Goal: Navigation & Orientation: Find specific page/section

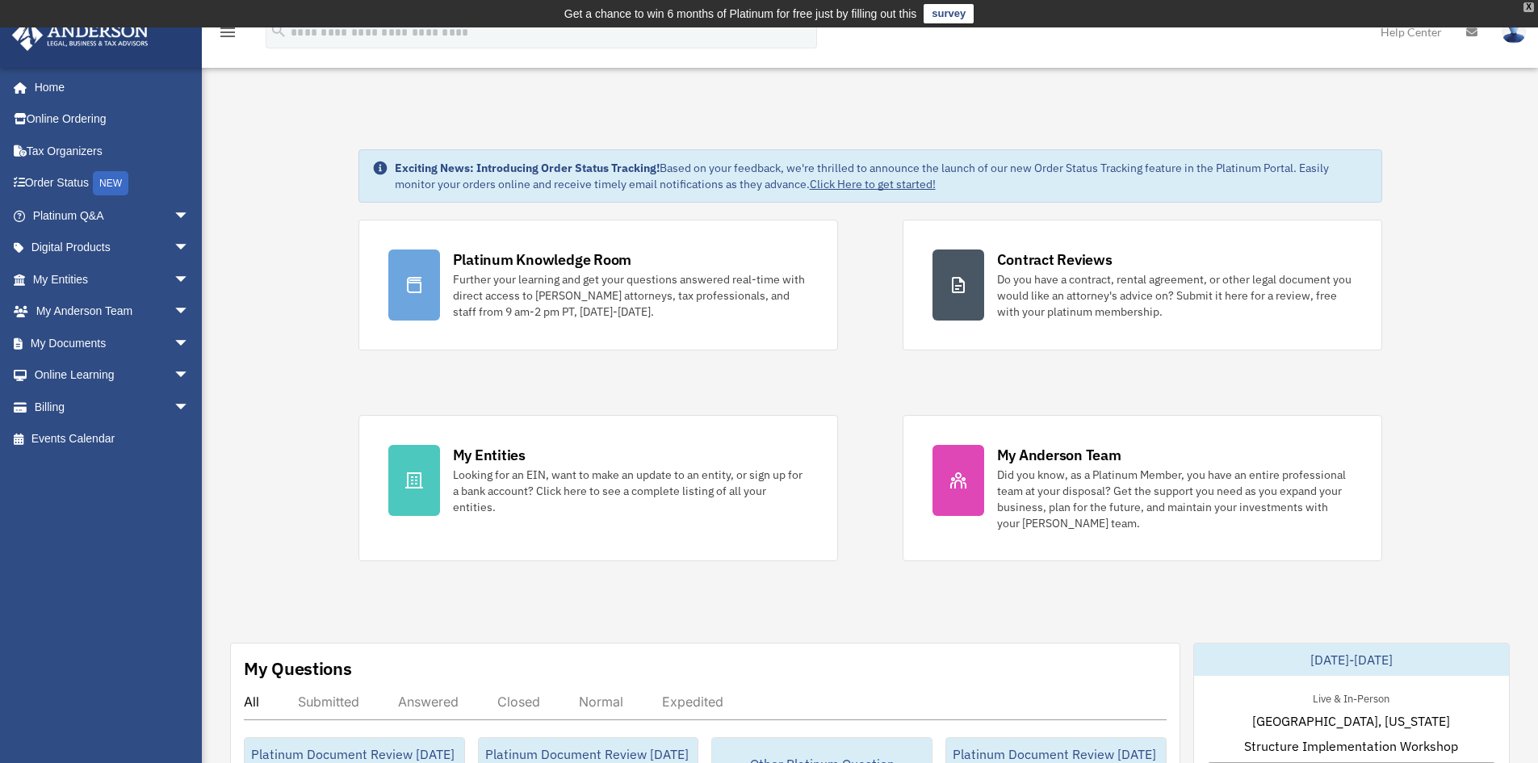
click at [1530, 8] on div "X" at bounding box center [1528, 7] width 10 height 10
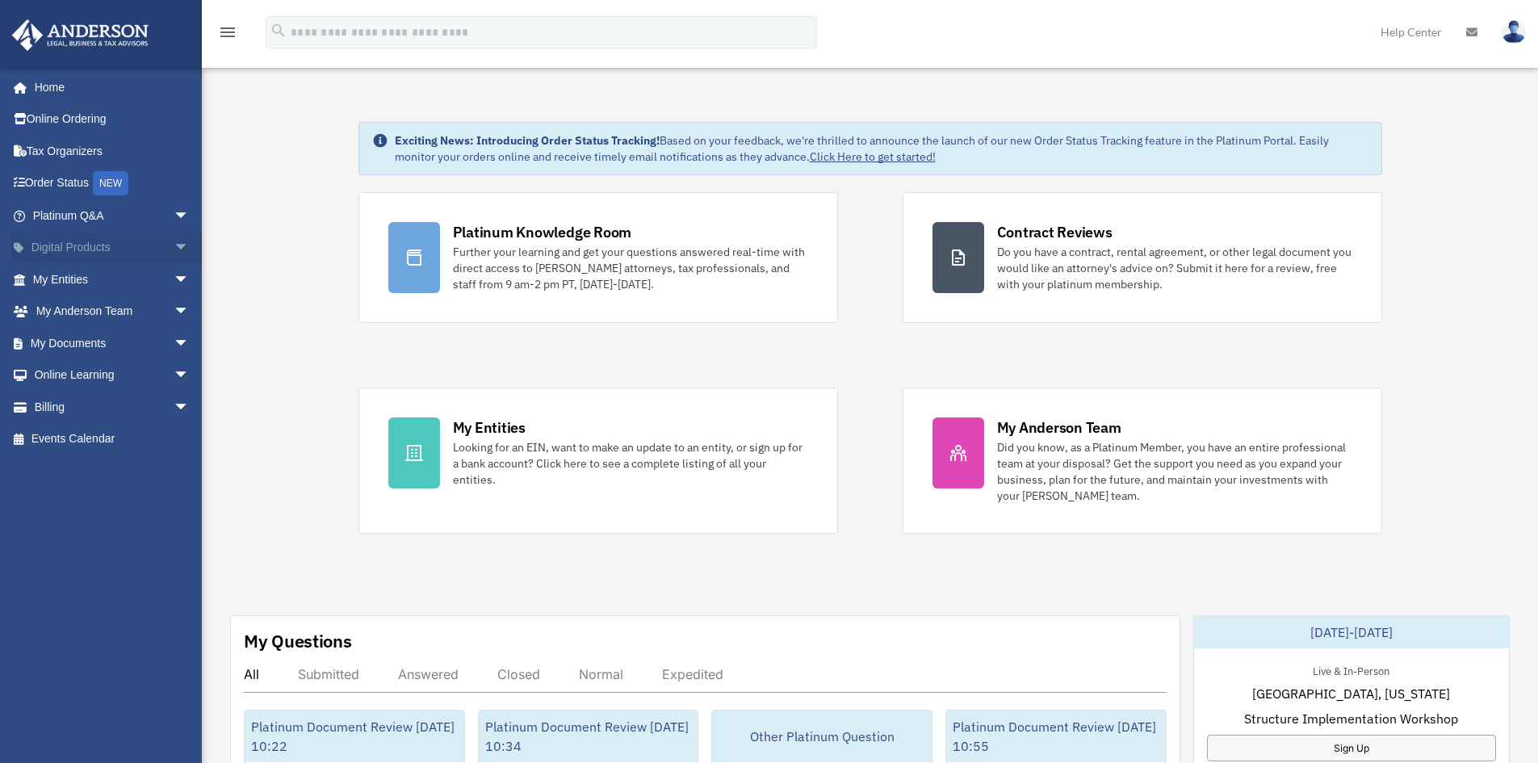
click at [178, 248] on span "arrow_drop_down" at bounding box center [190, 248] width 32 height 33
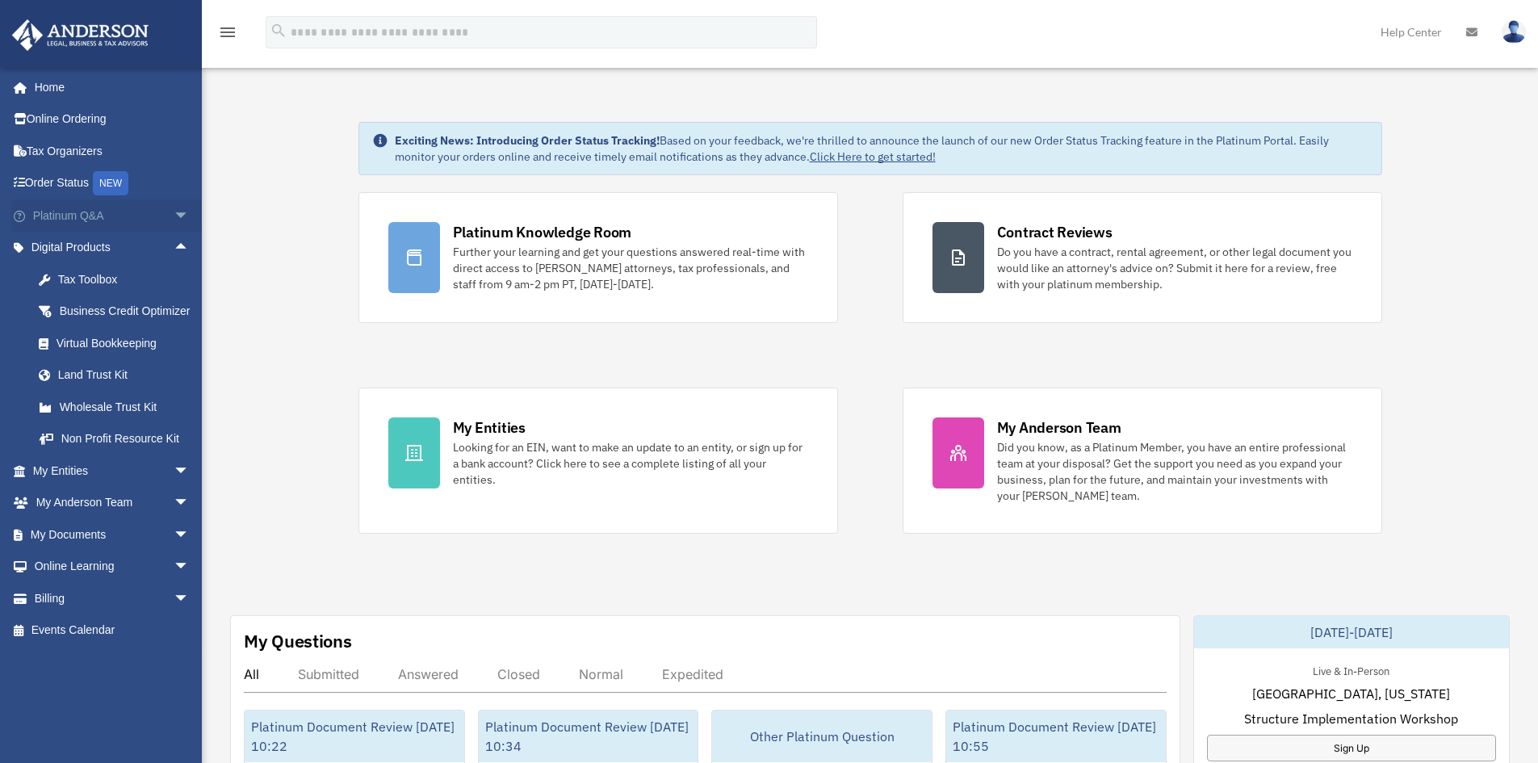
click at [174, 207] on span "arrow_drop_down" at bounding box center [190, 215] width 32 height 33
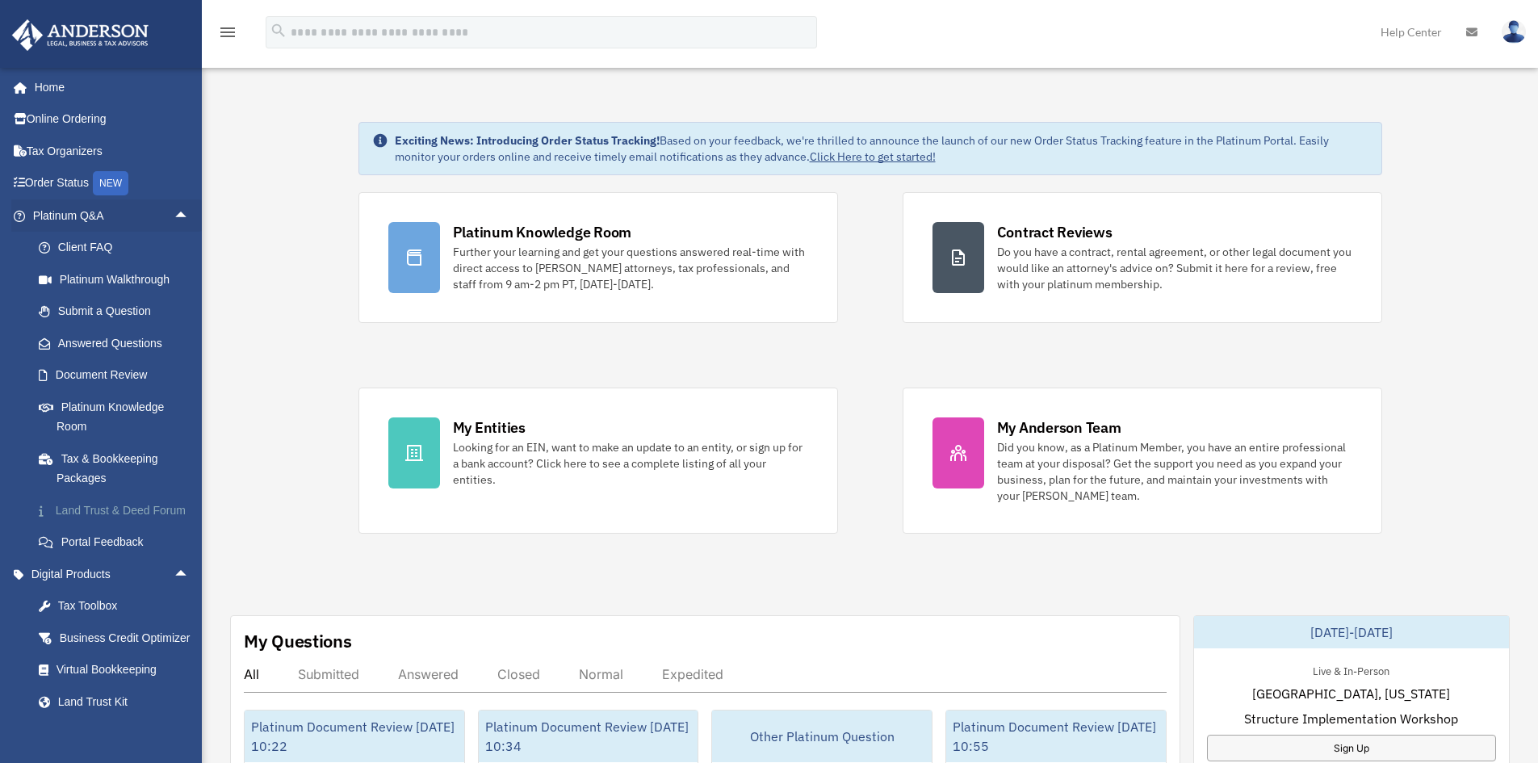
click at [80, 522] on link "Land Trust & Deed Forum" at bounding box center [118, 510] width 191 height 32
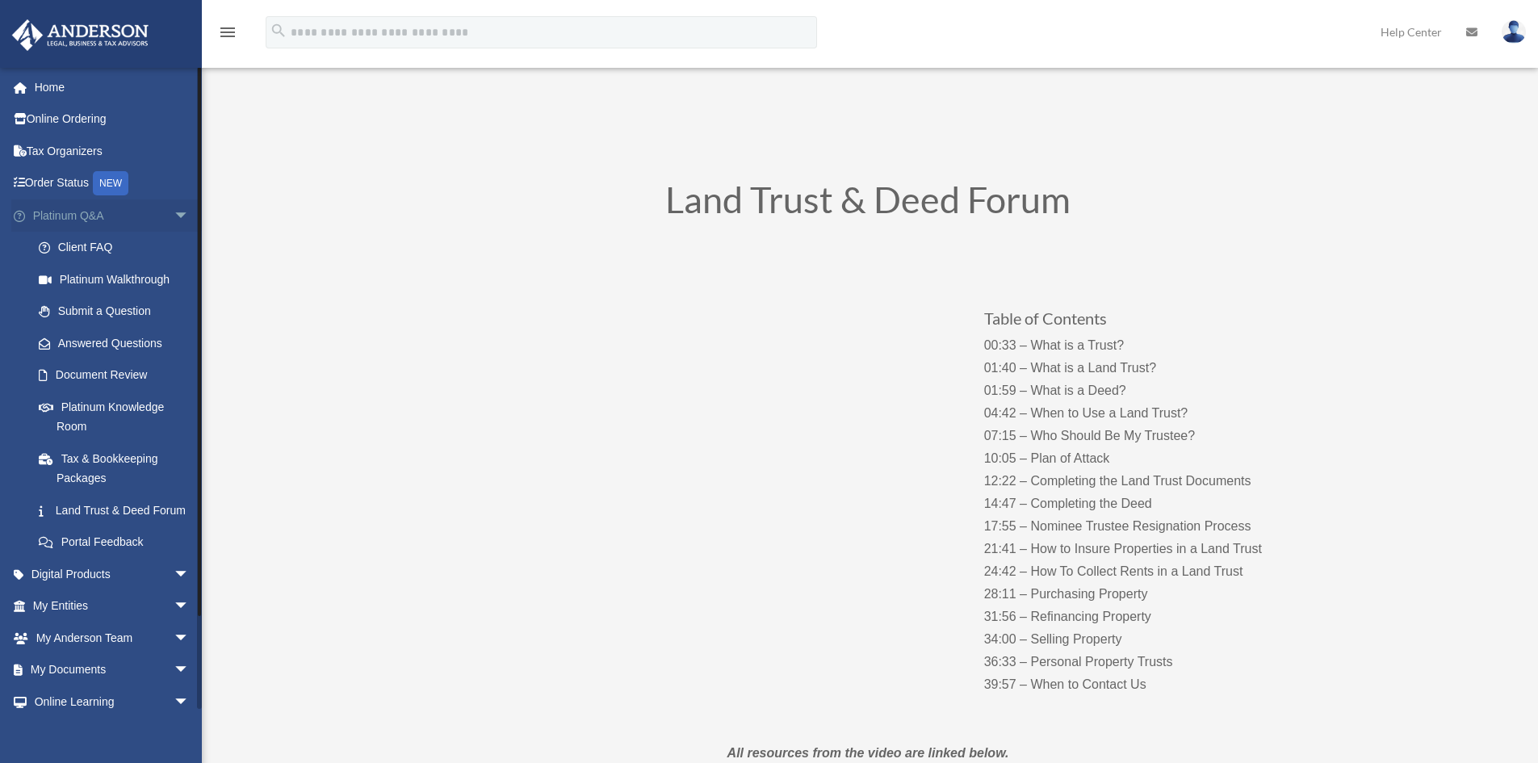
click at [174, 207] on span "arrow_drop_down" at bounding box center [190, 215] width 32 height 33
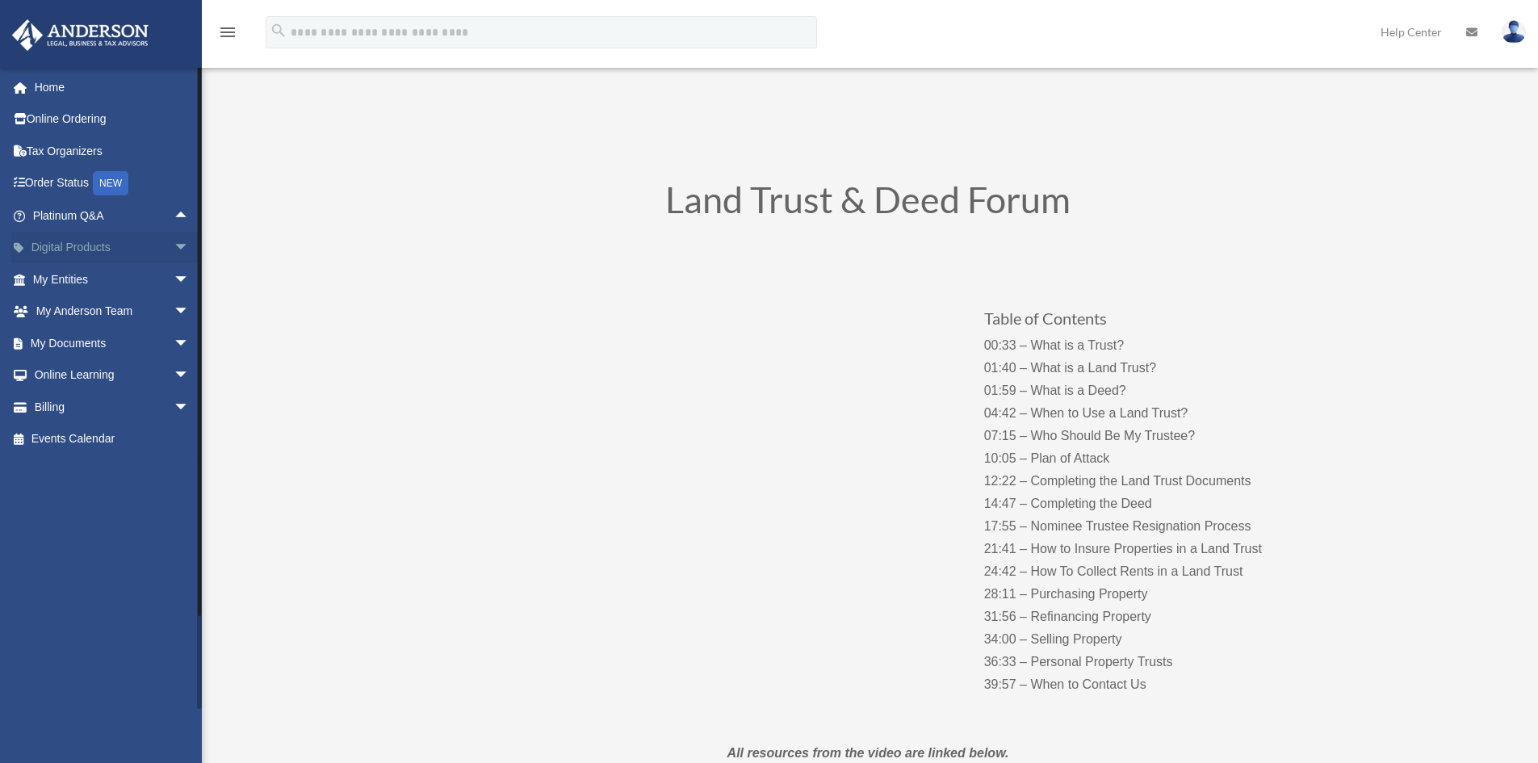
click at [174, 248] on span "arrow_drop_down" at bounding box center [190, 248] width 32 height 33
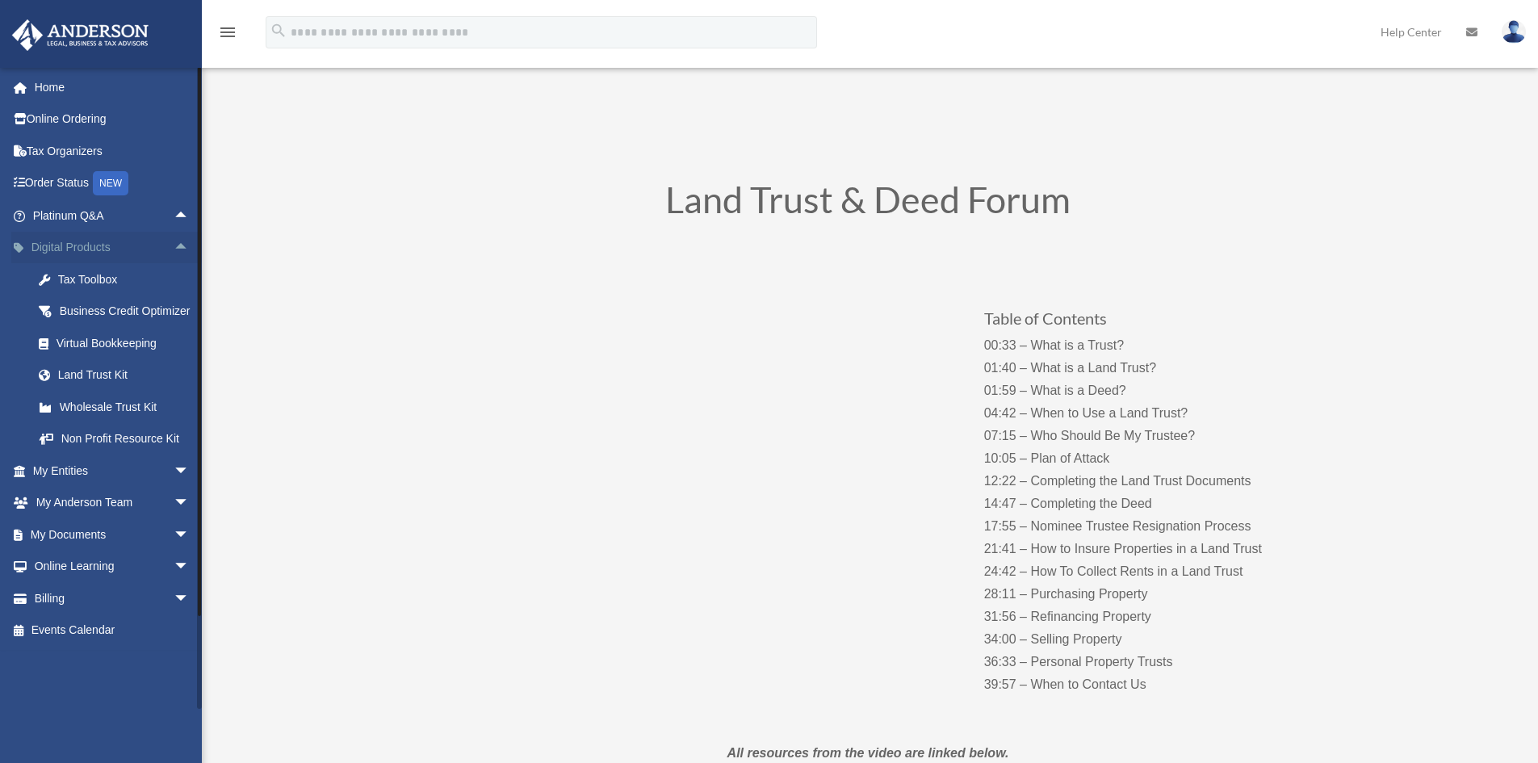
click at [174, 247] on span "arrow_drop_up" at bounding box center [190, 248] width 32 height 33
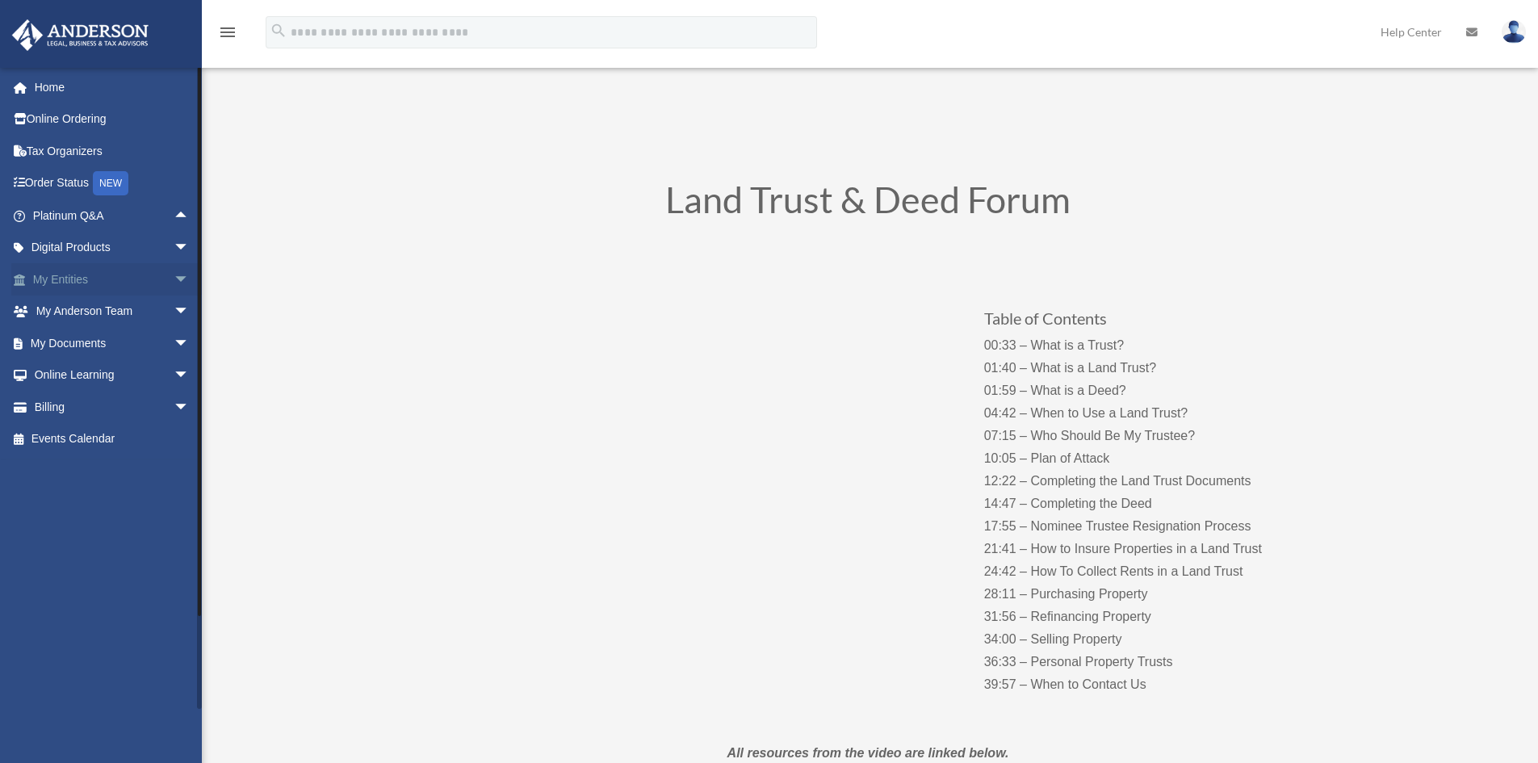
click at [174, 284] on span "arrow_drop_down" at bounding box center [190, 279] width 32 height 33
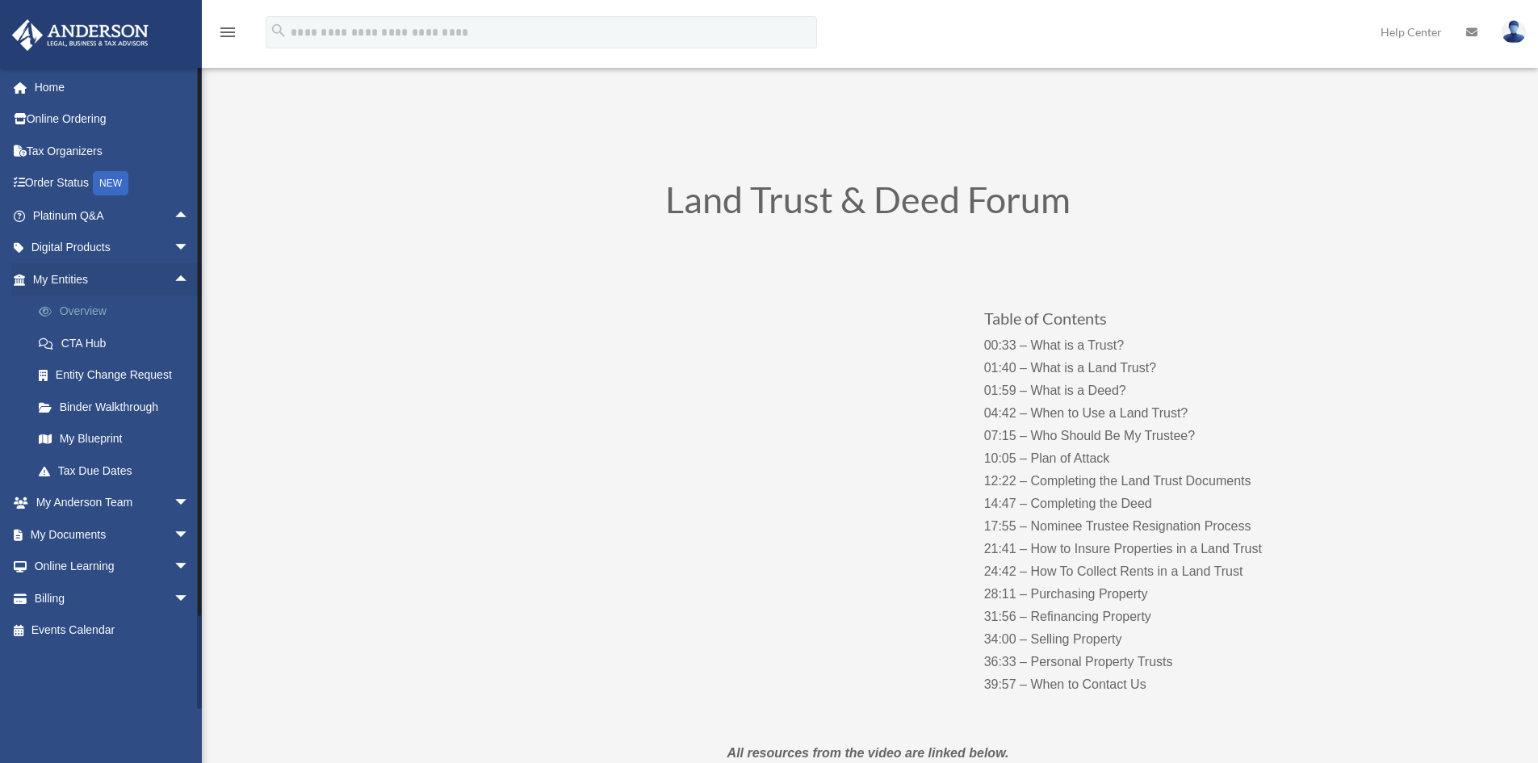
click at [82, 315] on link "Overview" at bounding box center [118, 311] width 191 height 32
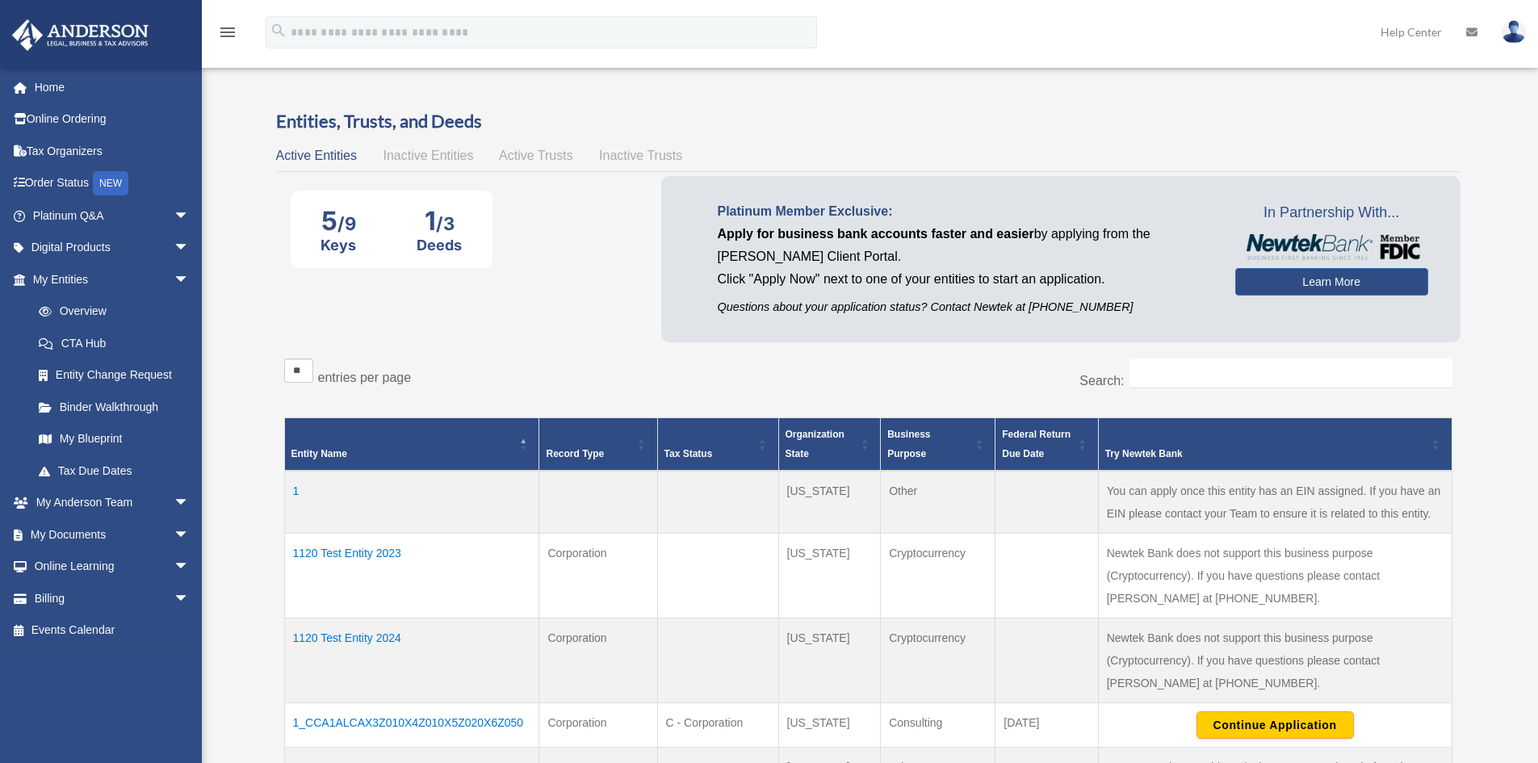
click at [374, 553] on td "1120 Test Entity 2023" at bounding box center [411, 576] width 255 height 85
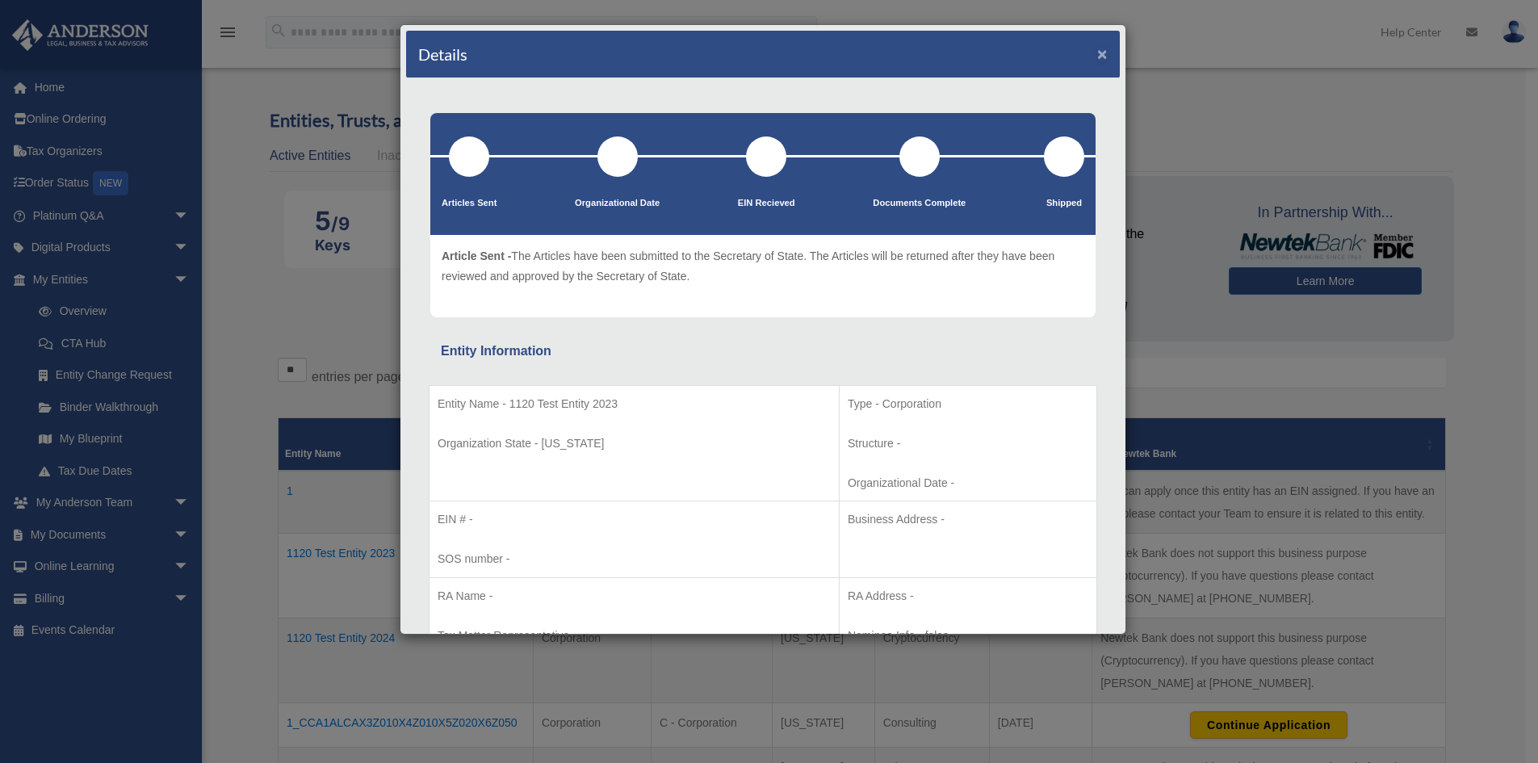
click at [1097, 55] on button "×" at bounding box center [1102, 53] width 10 height 17
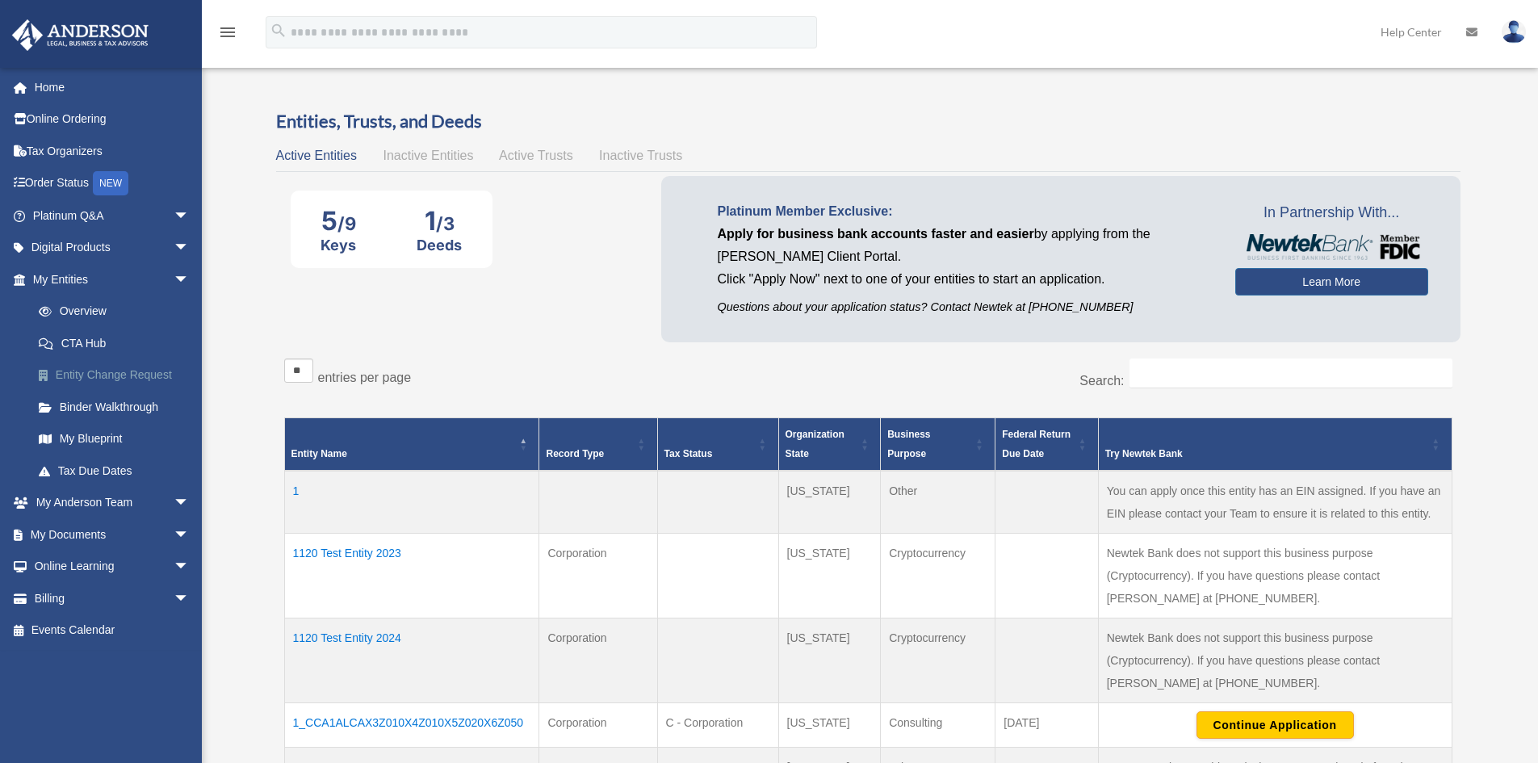
click at [79, 375] on link "Entity Change Request" at bounding box center [118, 375] width 191 height 32
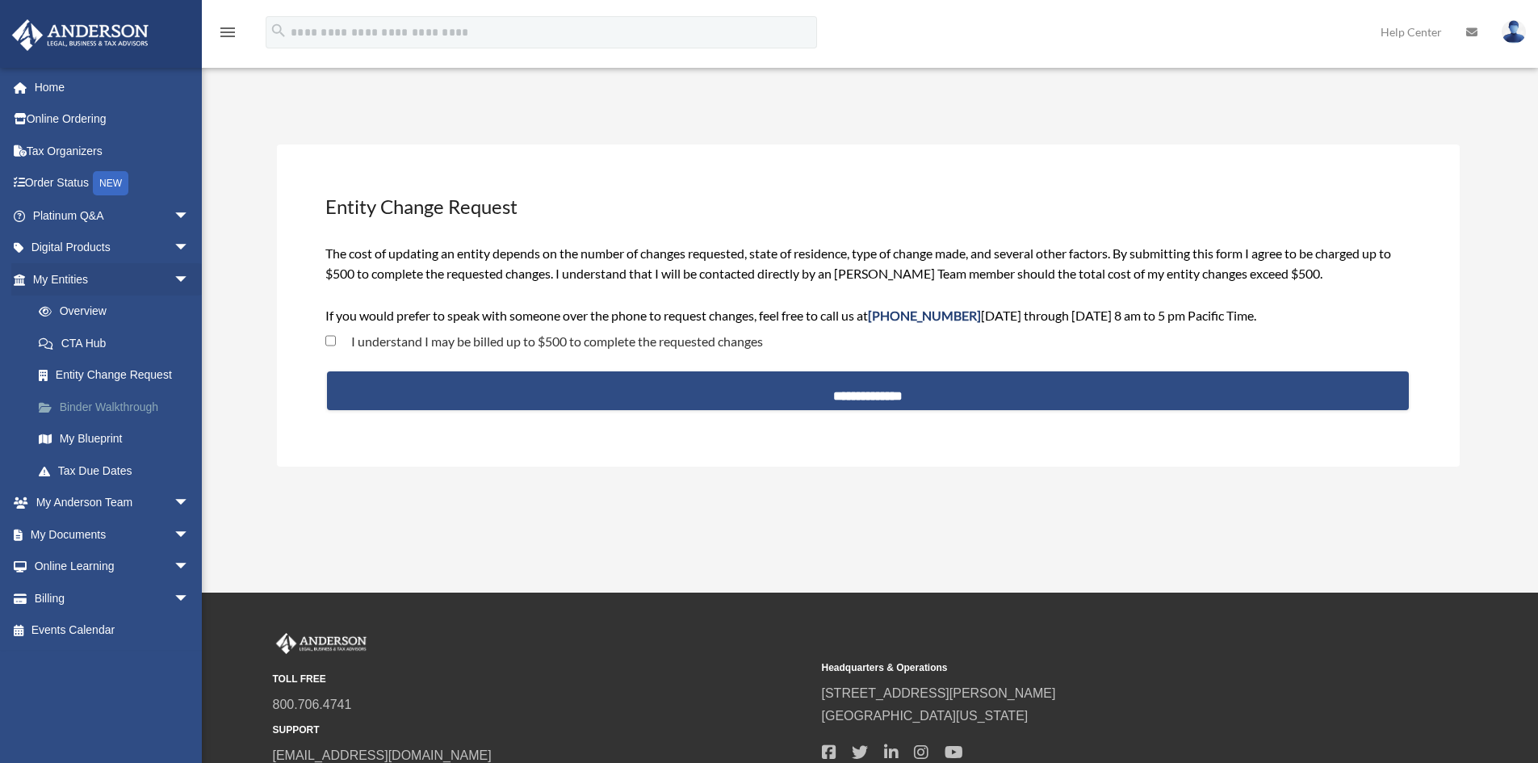
click at [78, 412] on link "Binder Walkthrough" at bounding box center [118, 407] width 191 height 32
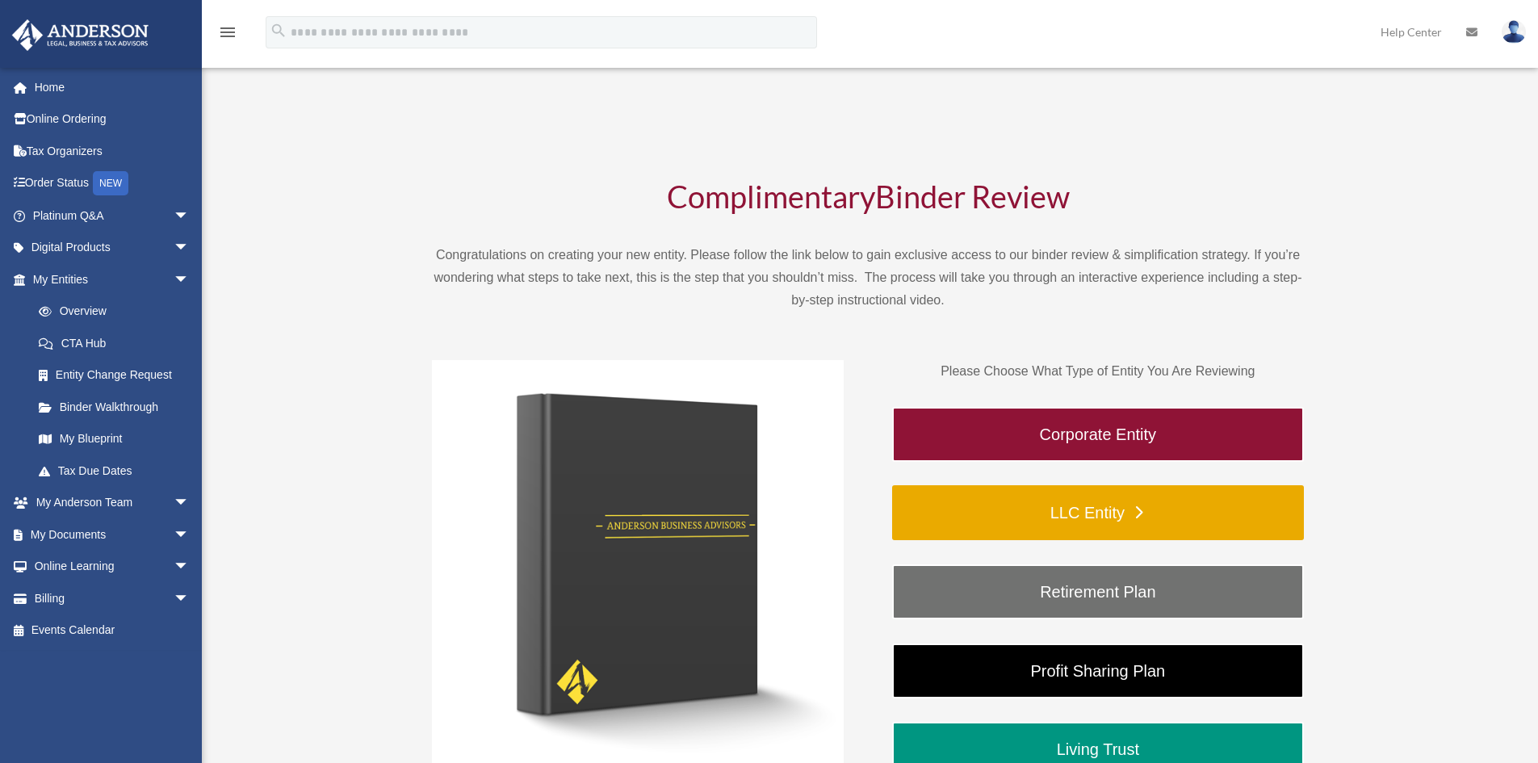
click at [1050, 499] on link "LLC Entity" at bounding box center [1098, 512] width 412 height 55
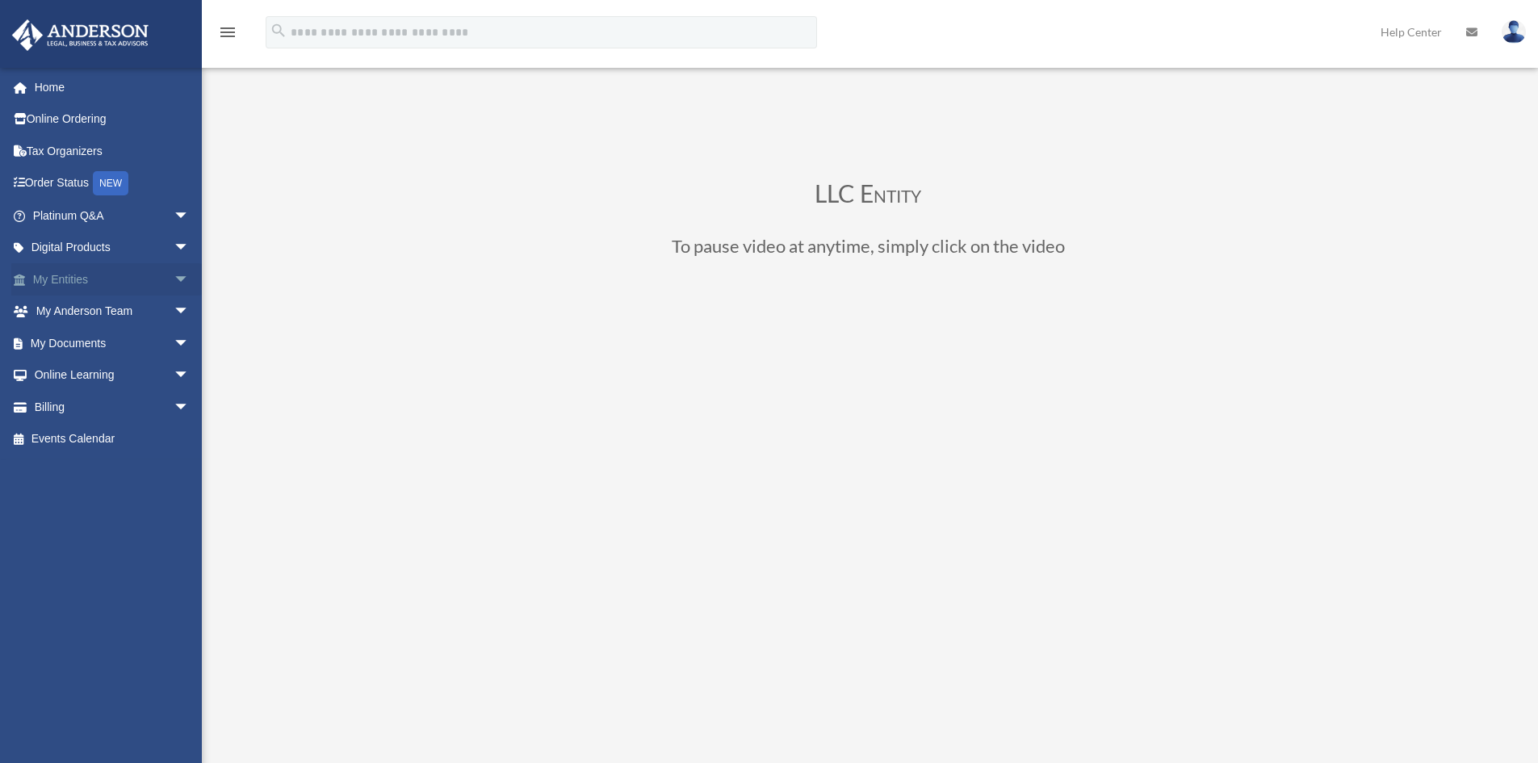
click at [174, 277] on span "arrow_drop_down" at bounding box center [190, 279] width 32 height 33
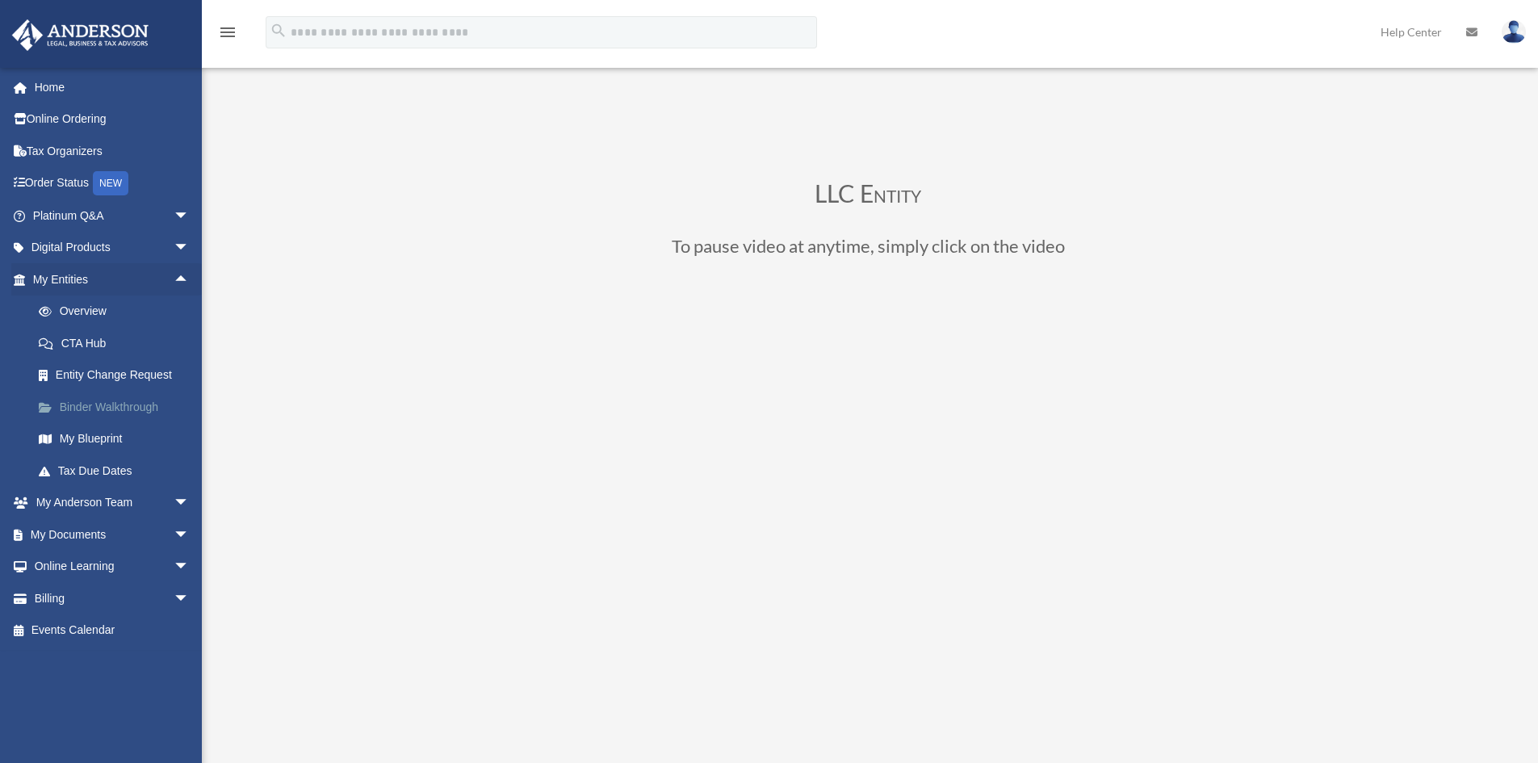
click at [76, 414] on link "Binder Walkthrough" at bounding box center [118, 407] width 191 height 32
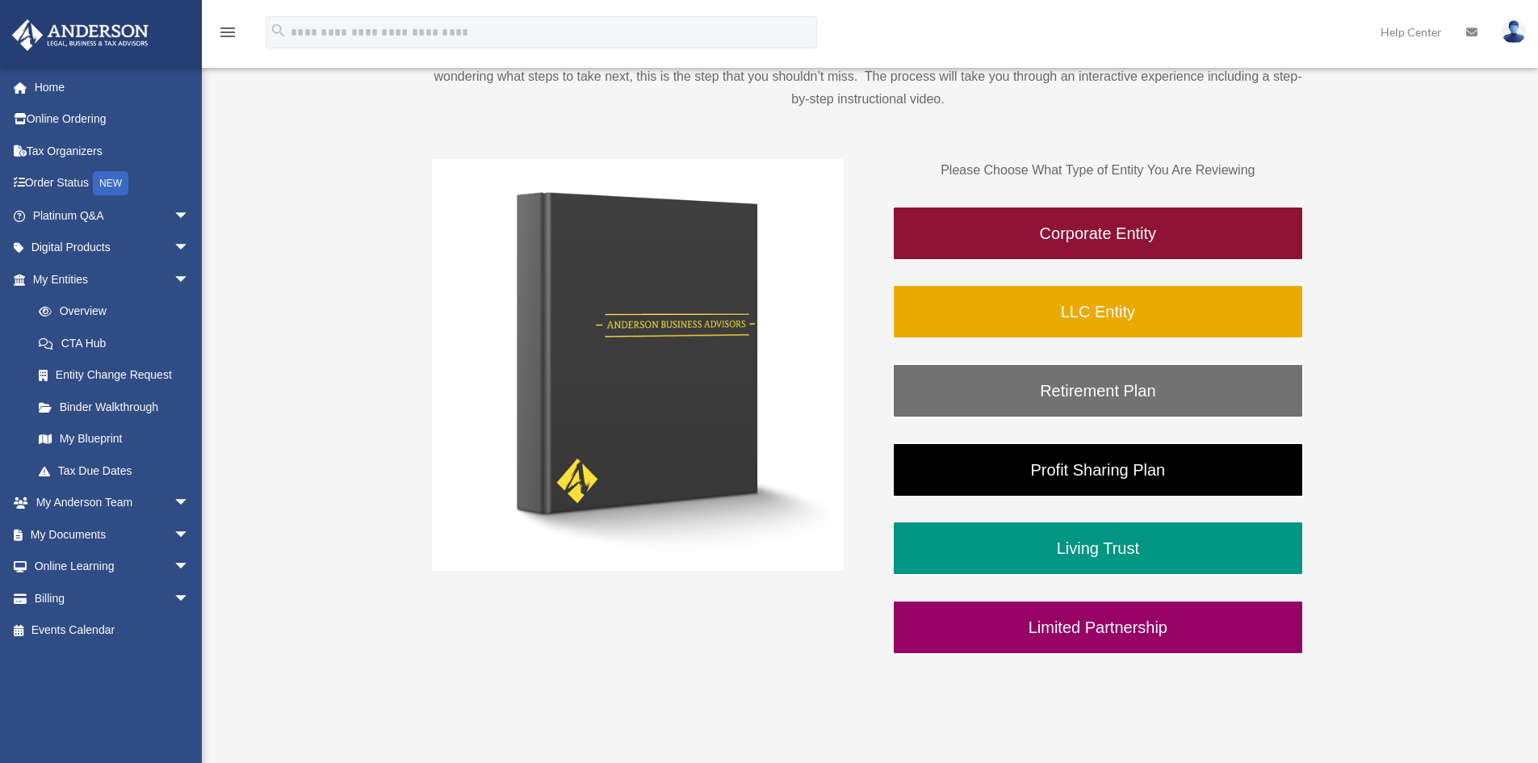
scroll to position [242, 0]
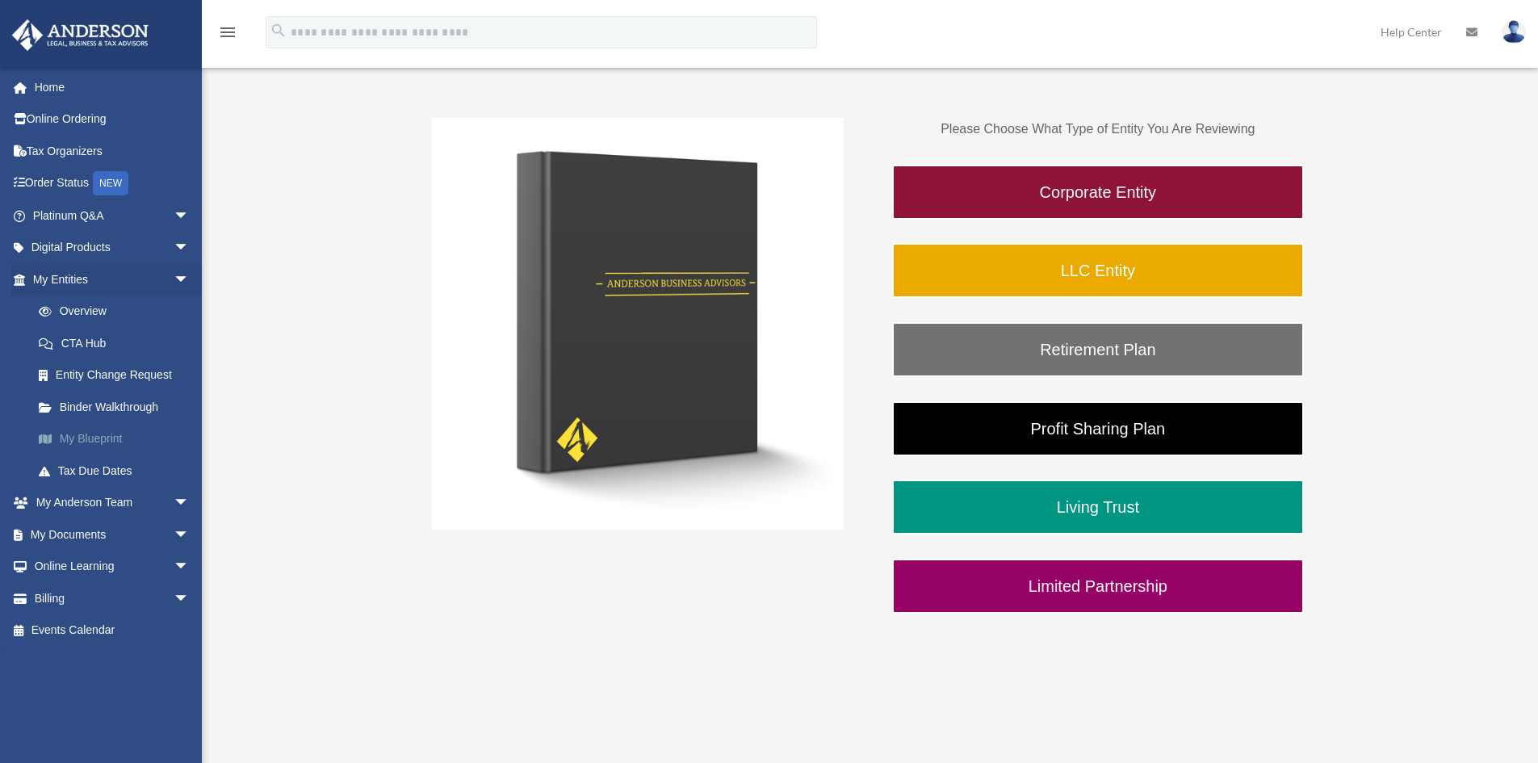
click at [94, 436] on link "My Blueprint" at bounding box center [118, 439] width 191 height 32
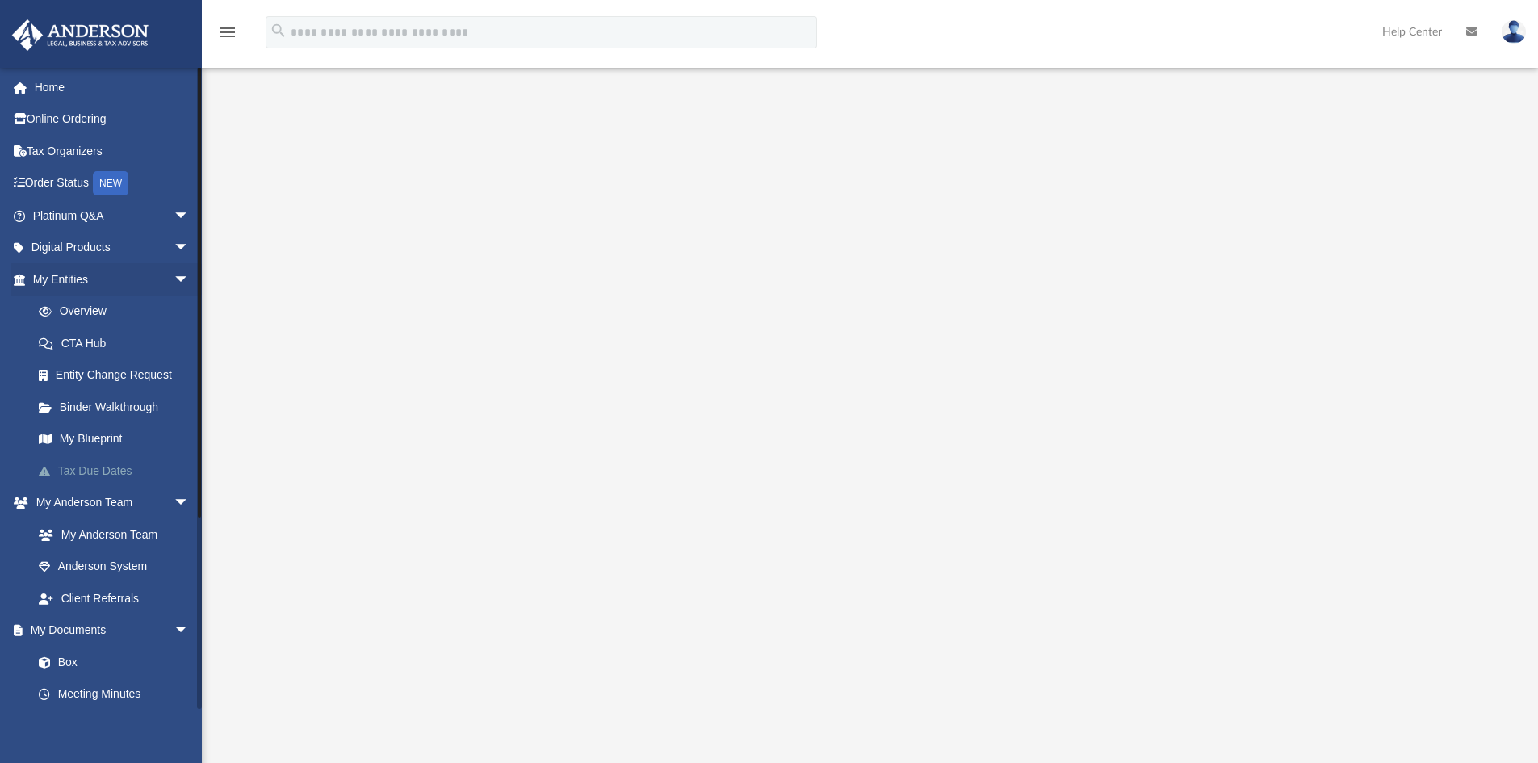
click at [101, 469] on link "Tax Due Dates" at bounding box center [118, 470] width 191 height 32
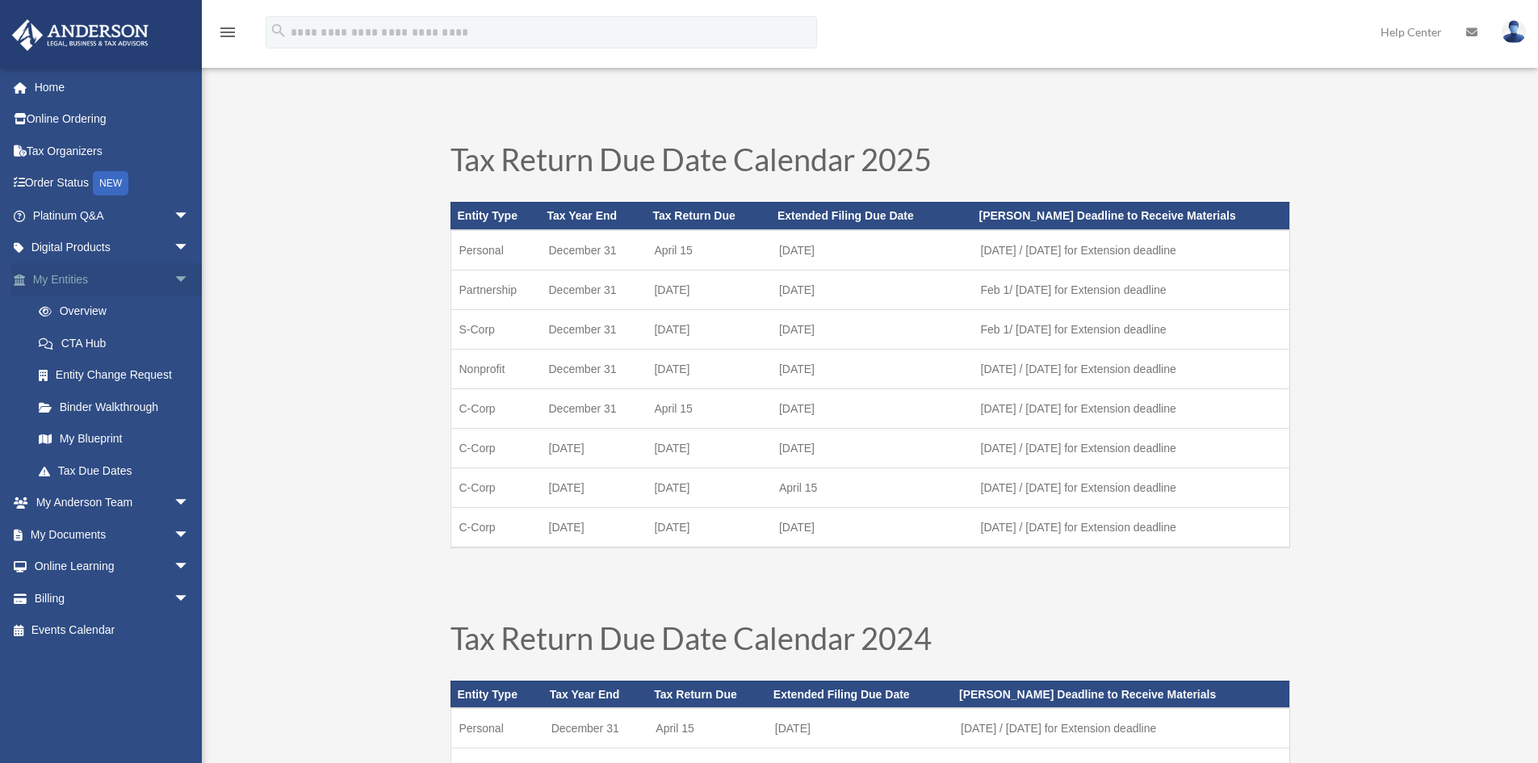
click at [174, 276] on span "arrow_drop_down" at bounding box center [190, 279] width 32 height 33
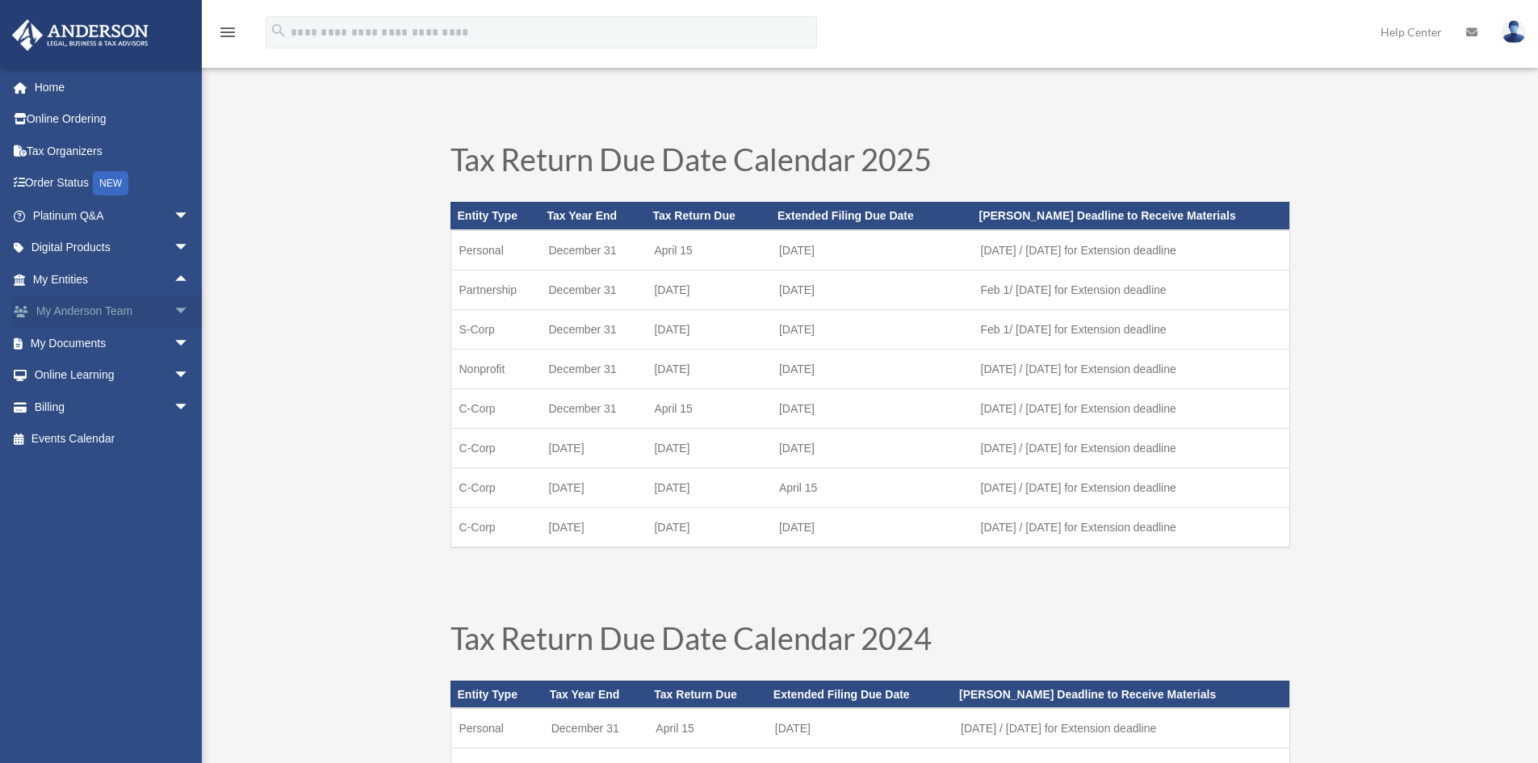
click at [174, 312] on span "arrow_drop_down" at bounding box center [190, 311] width 32 height 33
click at [110, 382] on link "Anderson System" at bounding box center [118, 375] width 191 height 32
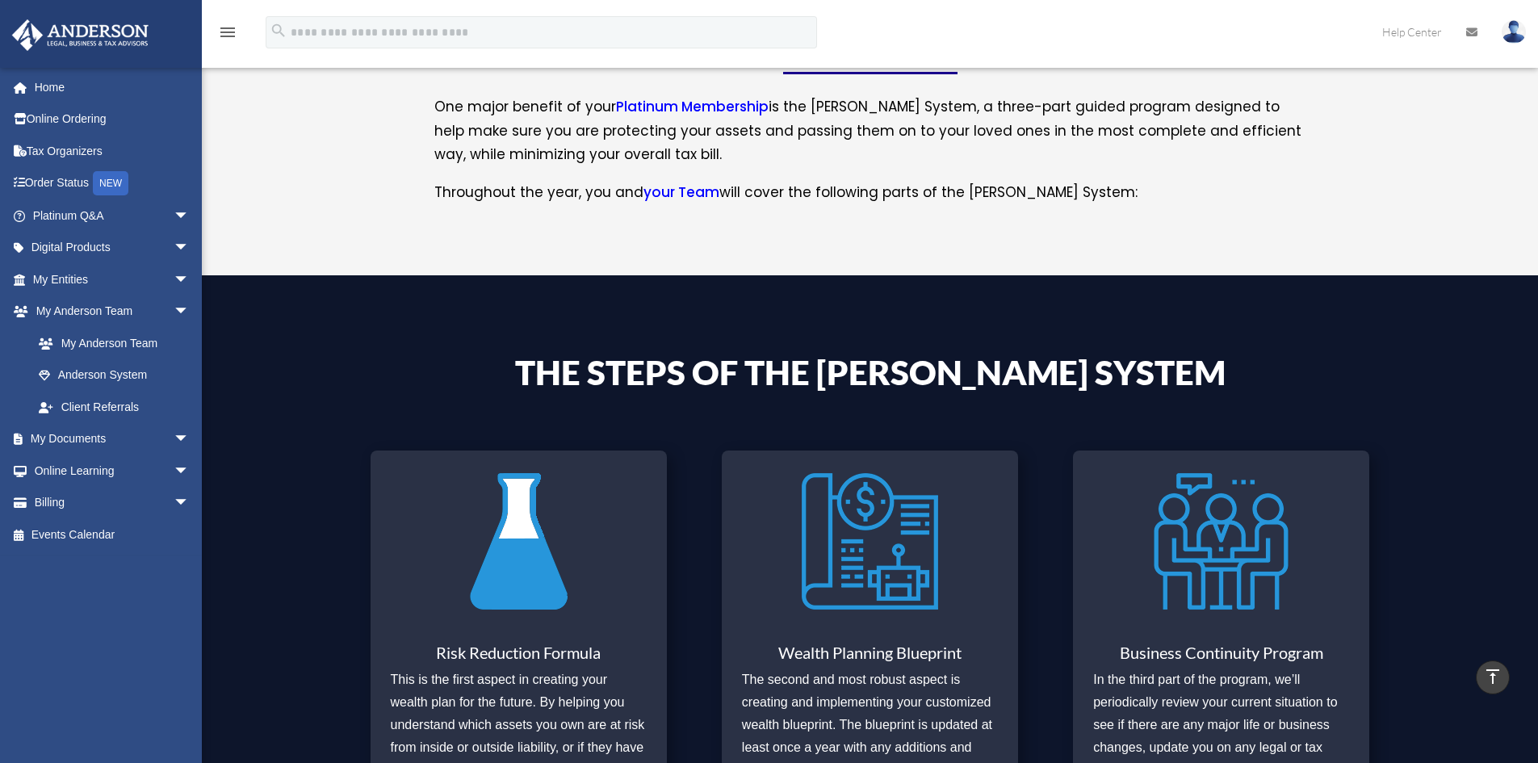
scroll to position [318, 0]
click at [132, 346] on link "My Anderson Team" at bounding box center [118, 343] width 191 height 32
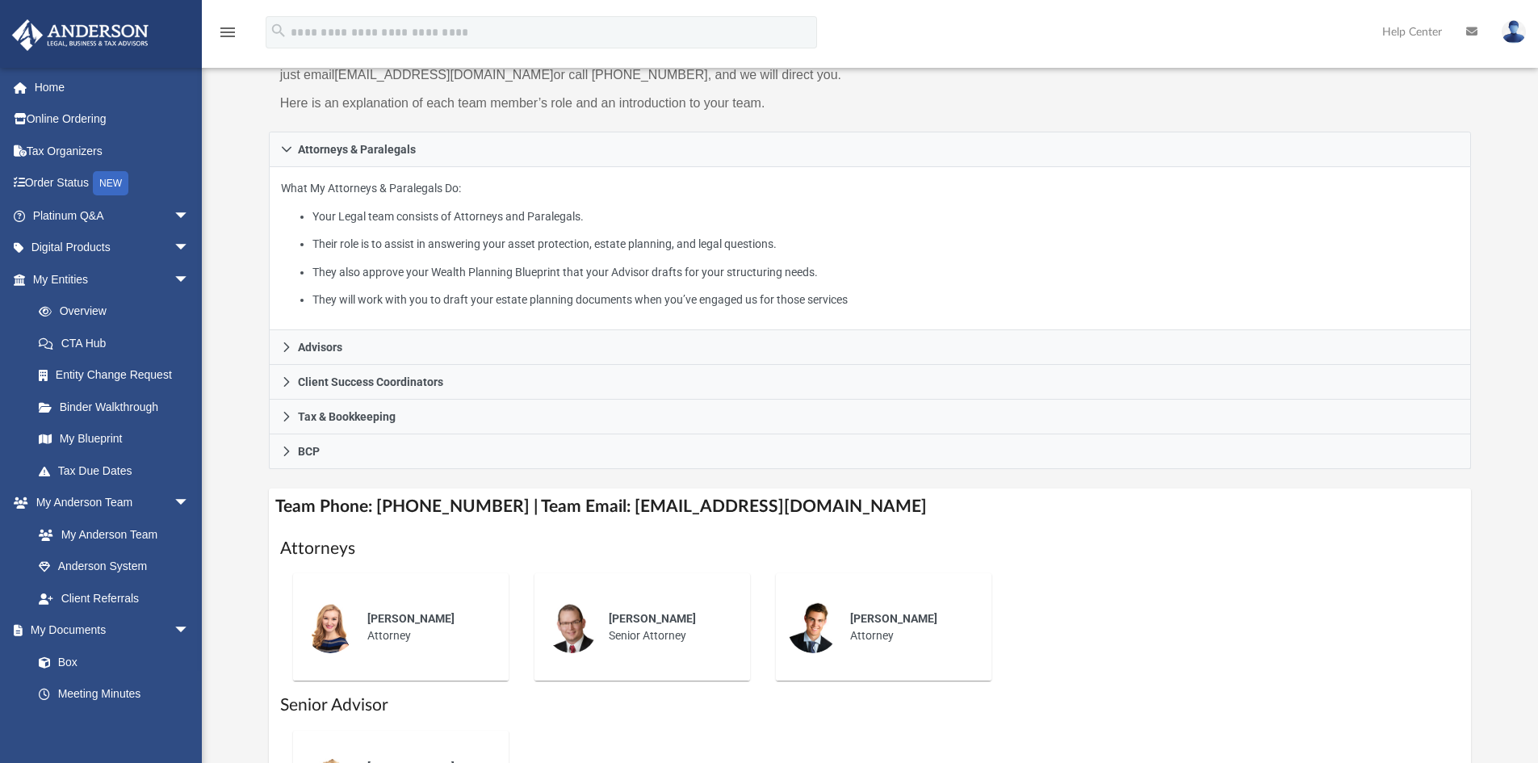
scroll to position [242, 0]
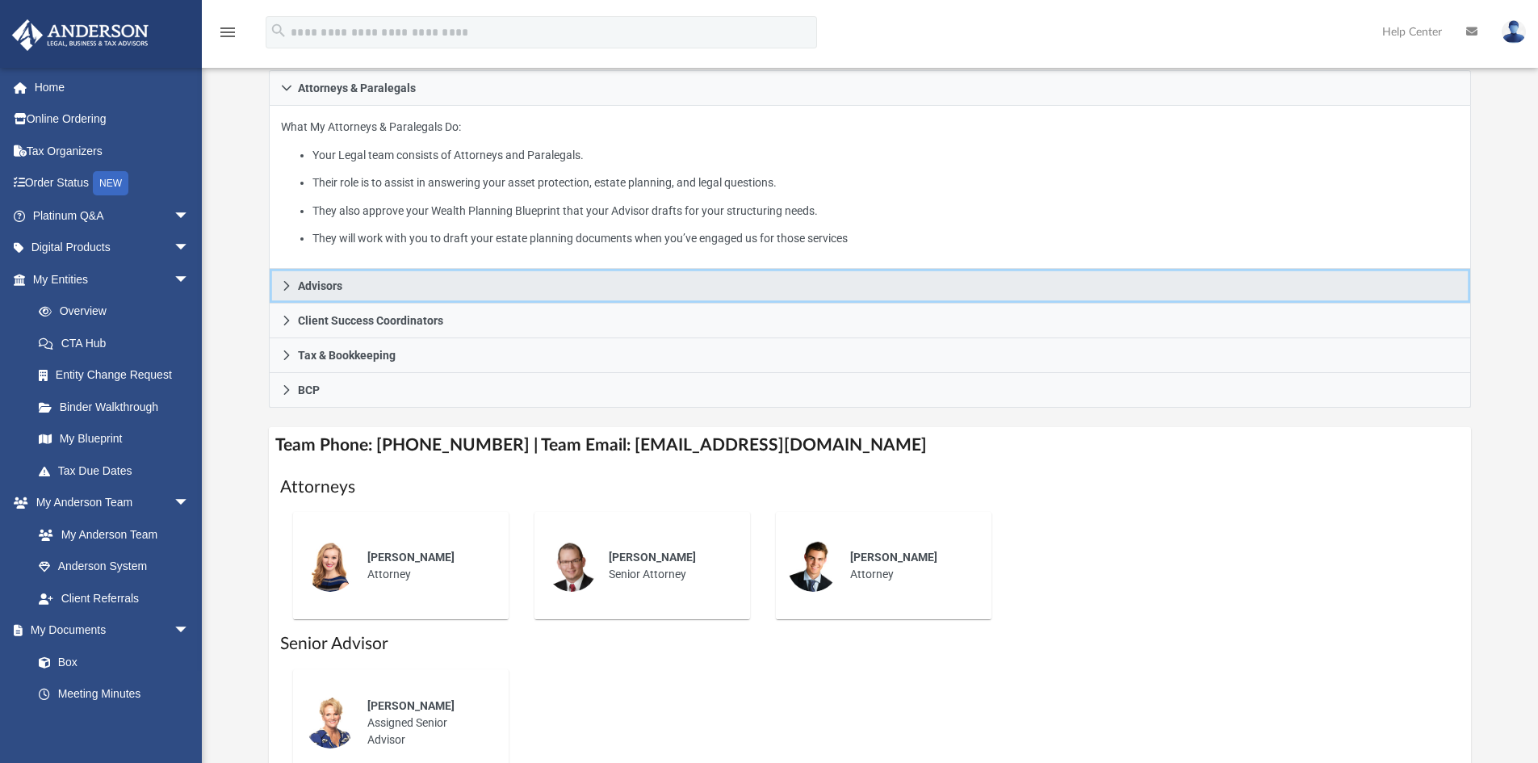
click at [283, 293] on link "Advisors" at bounding box center [870, 286] width 1203 height 35
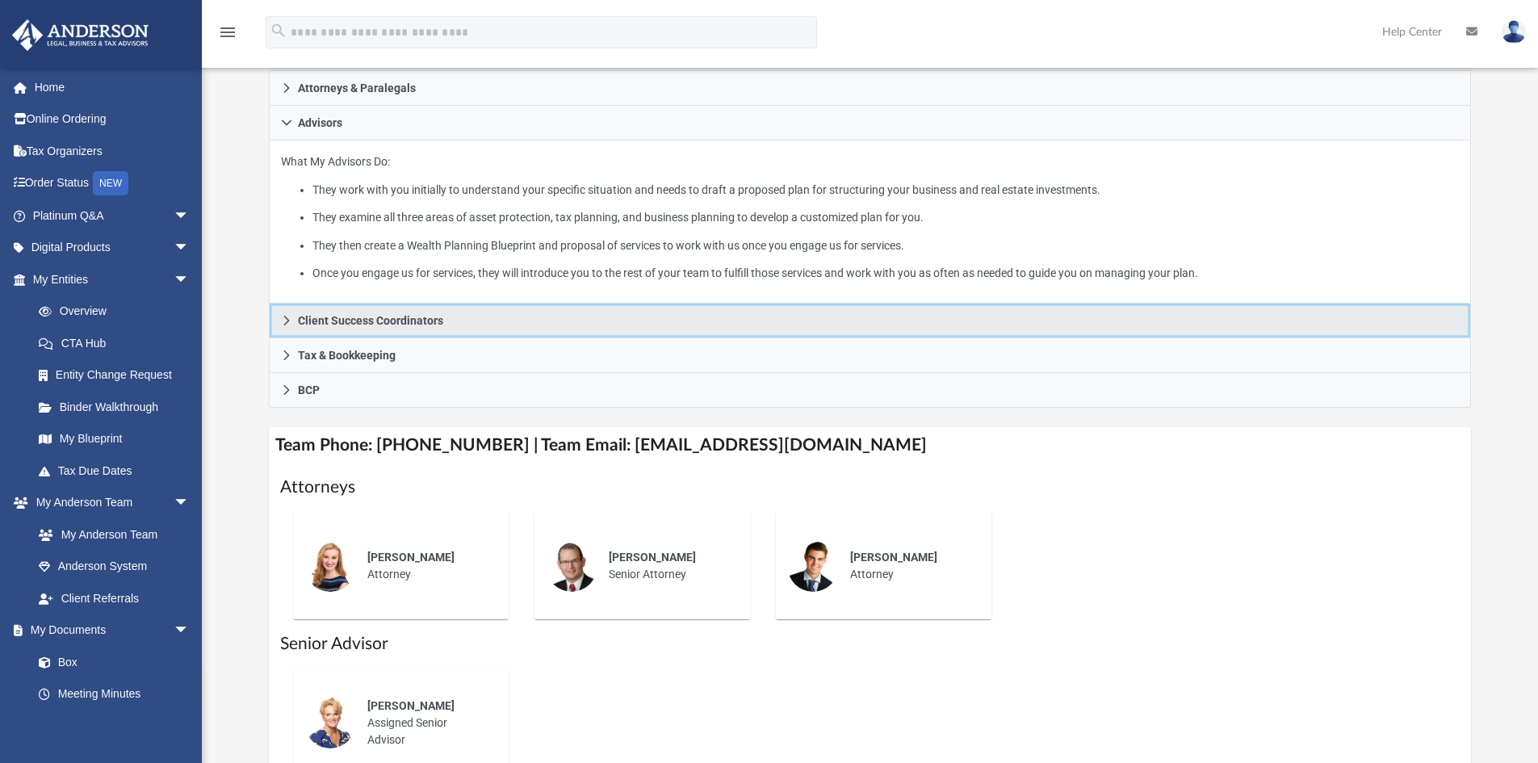
click at [278, 320] on link "Client Success Coordinators" at bounding box center [870, 321] width 1203 height 35
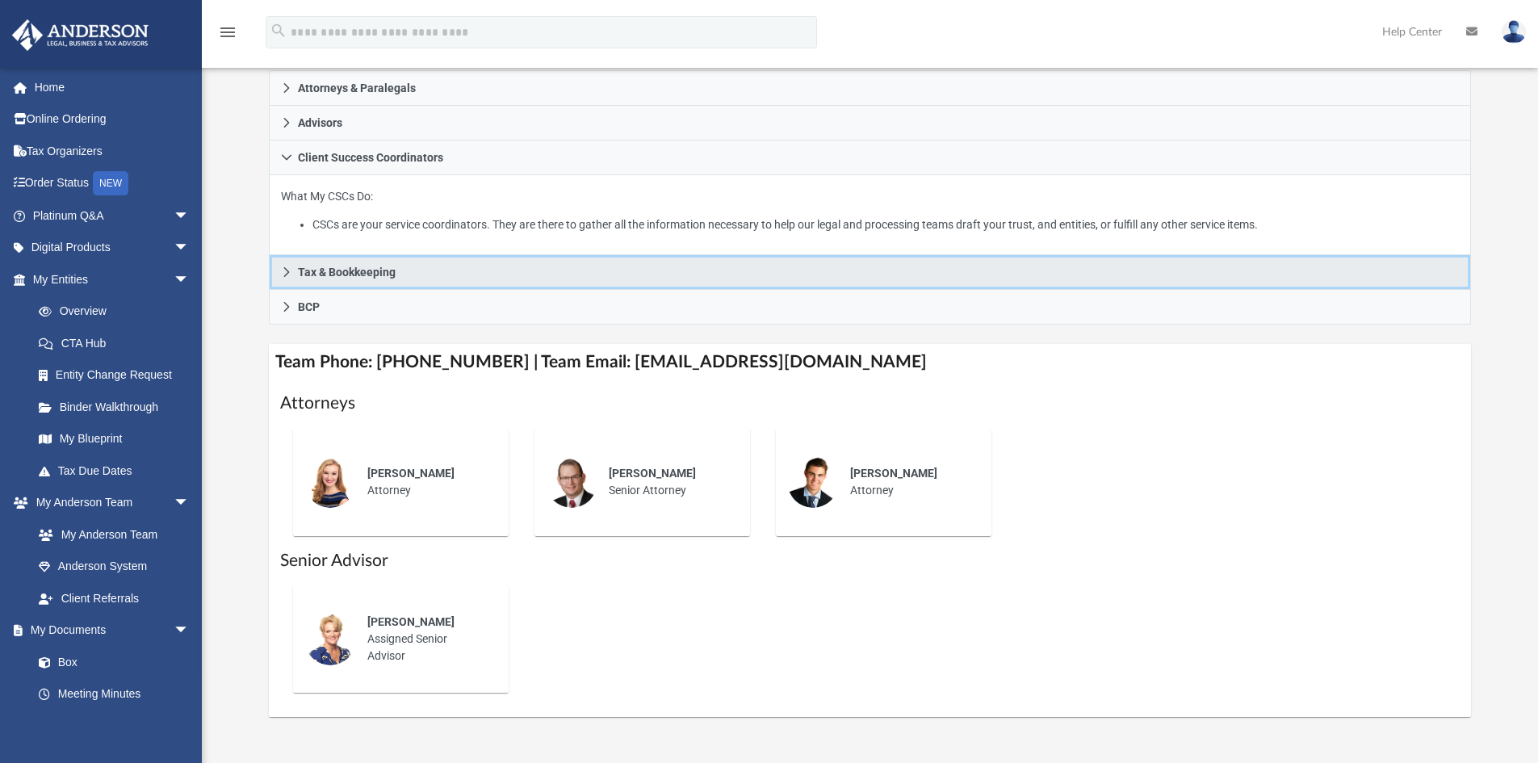
click at [279, 282] on link "Tax & Bookkeeping" at bounding box center [870, 272] width 1203 height 35
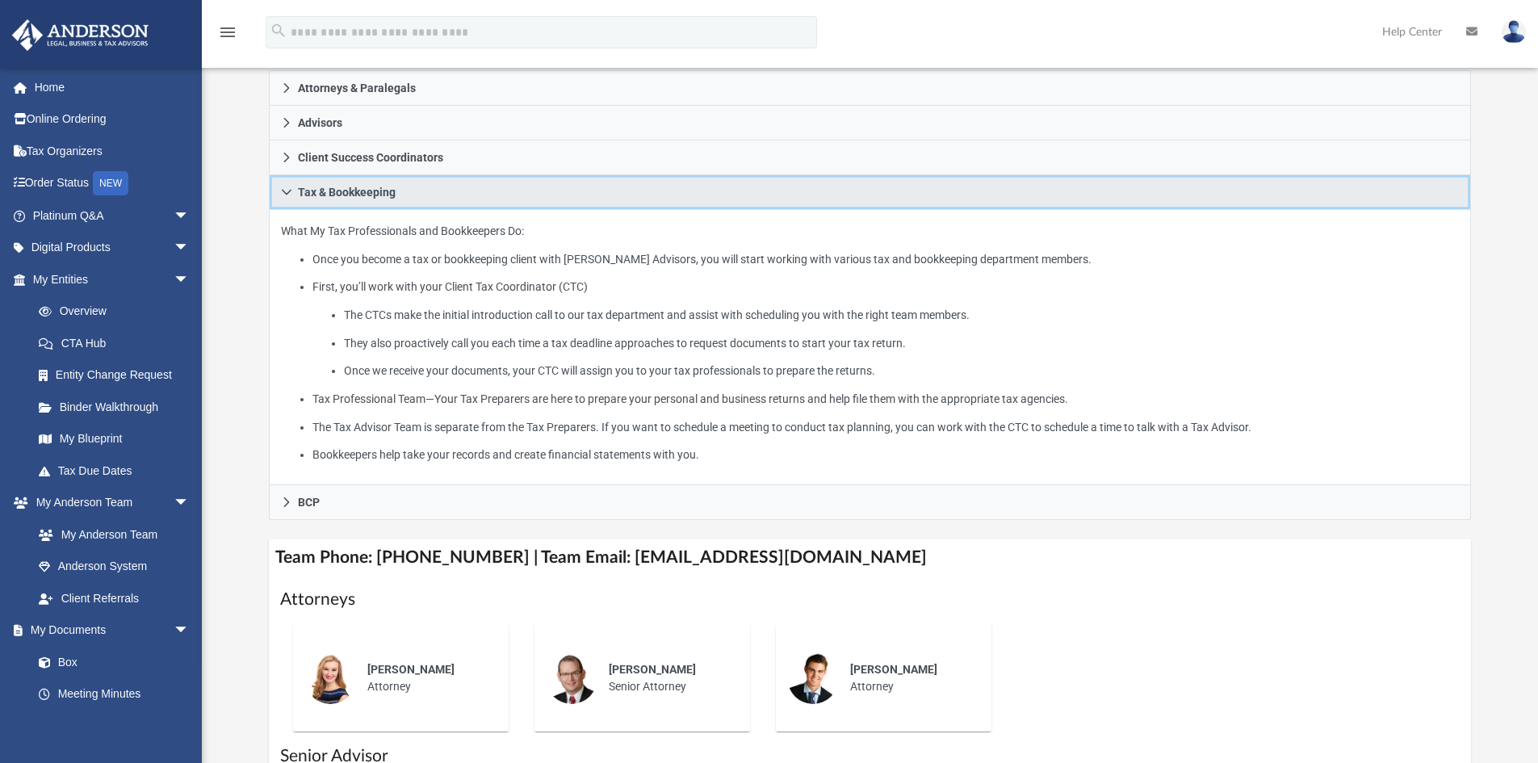
click at [286, 197] on icon at bounding box center [286, 191] width 11 height 11
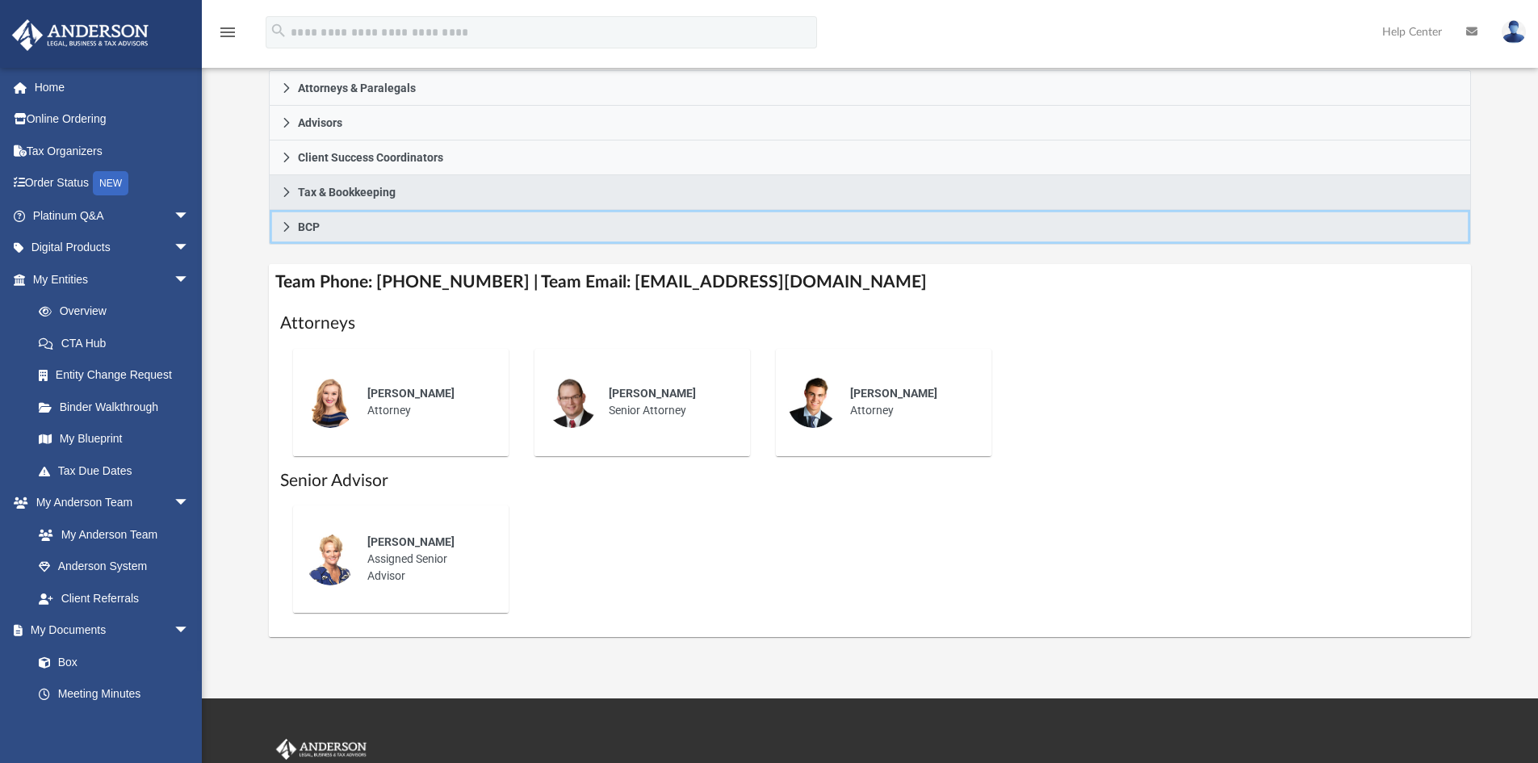
click at [281, 224] on icon at bounding box center [286, 226] width 11 height 11
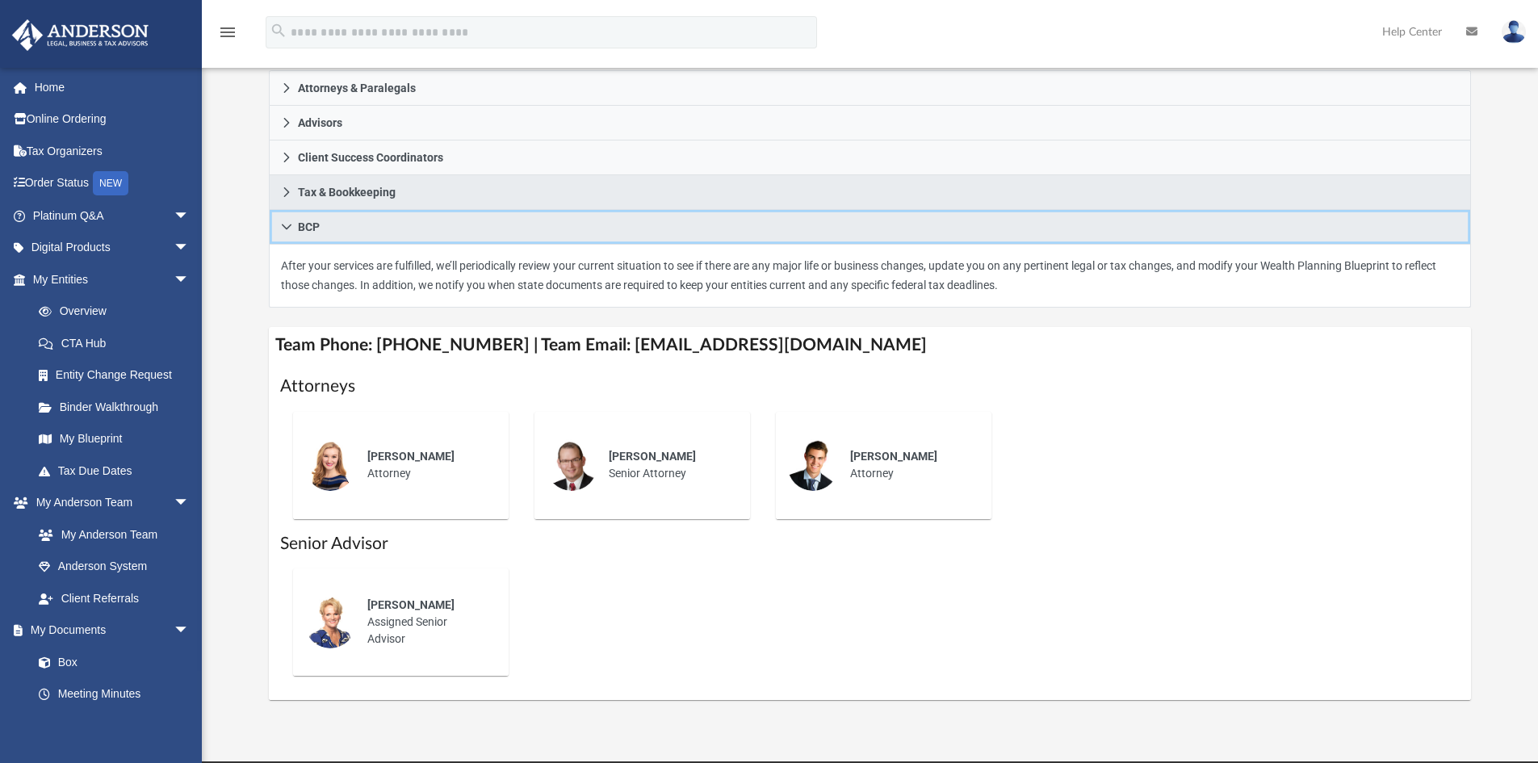
click at [281, 224] on icon at bounding box center [286, 226] width 11 height 11
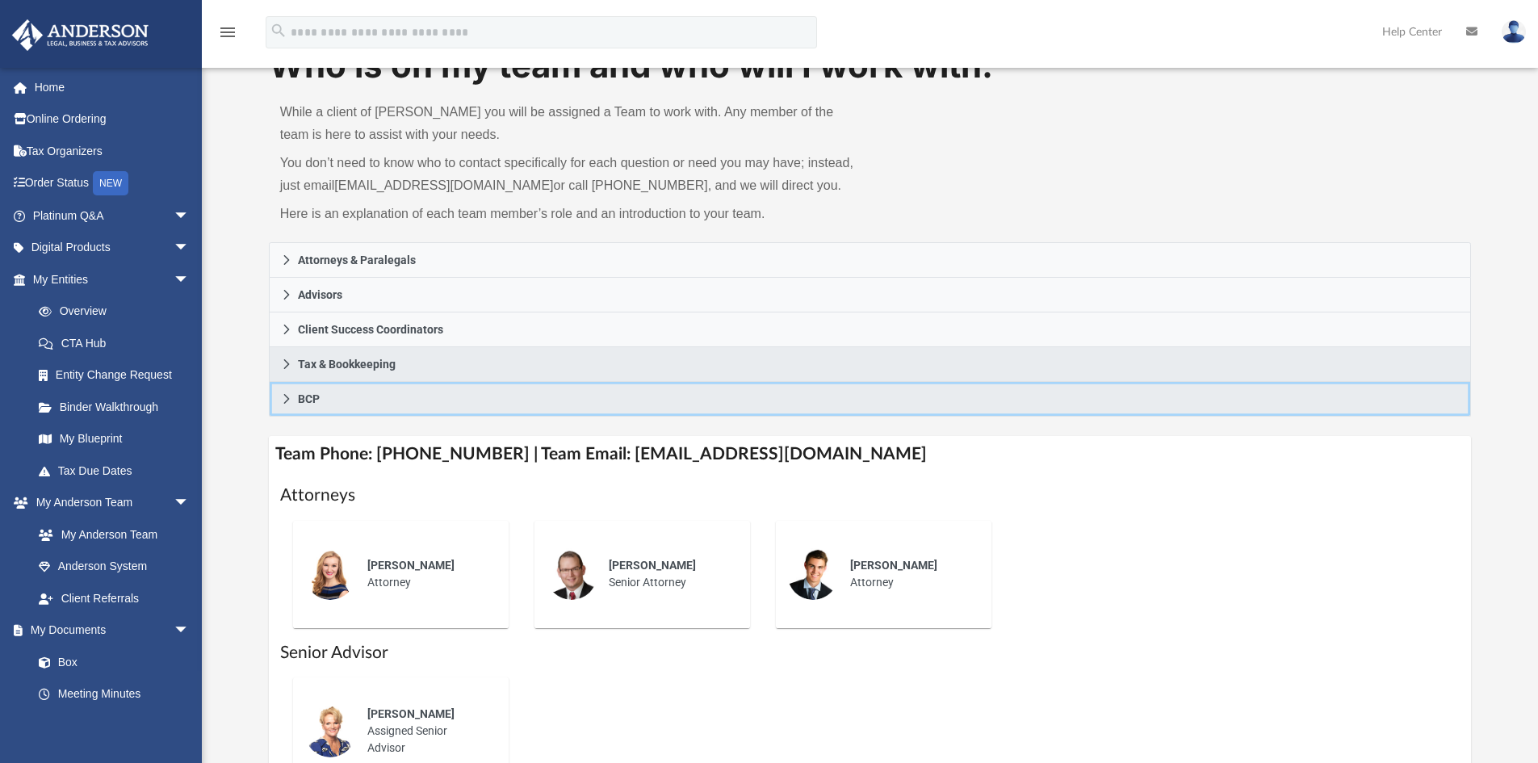
scroll to position [81, 0]
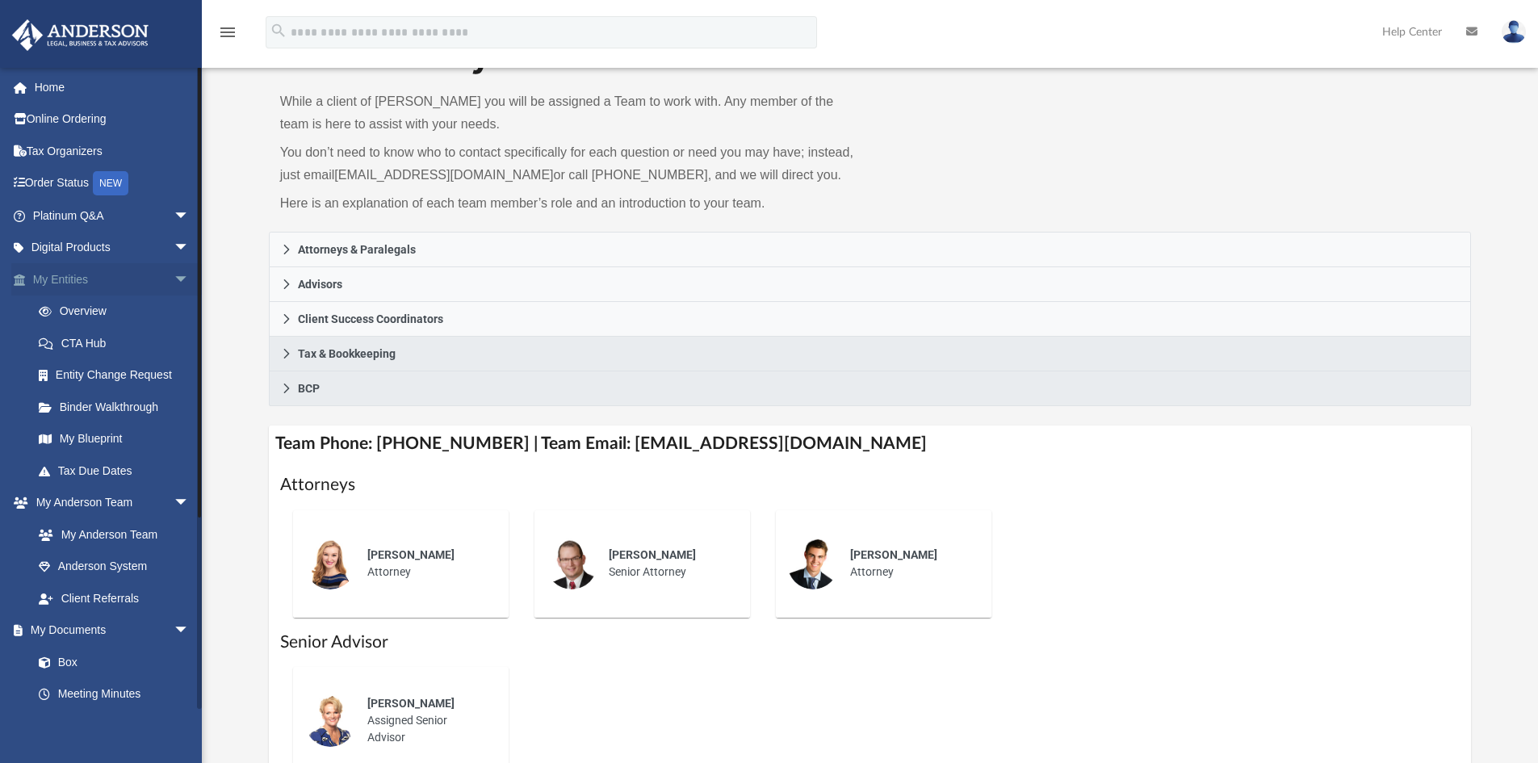
click at [174, 274] on span "arrow_drop_down" at bounding box center [190, 279] width 32 height 33
click at [94, 382] on link "Anderson System" at bounding box center [118, 375] width 191 height 32
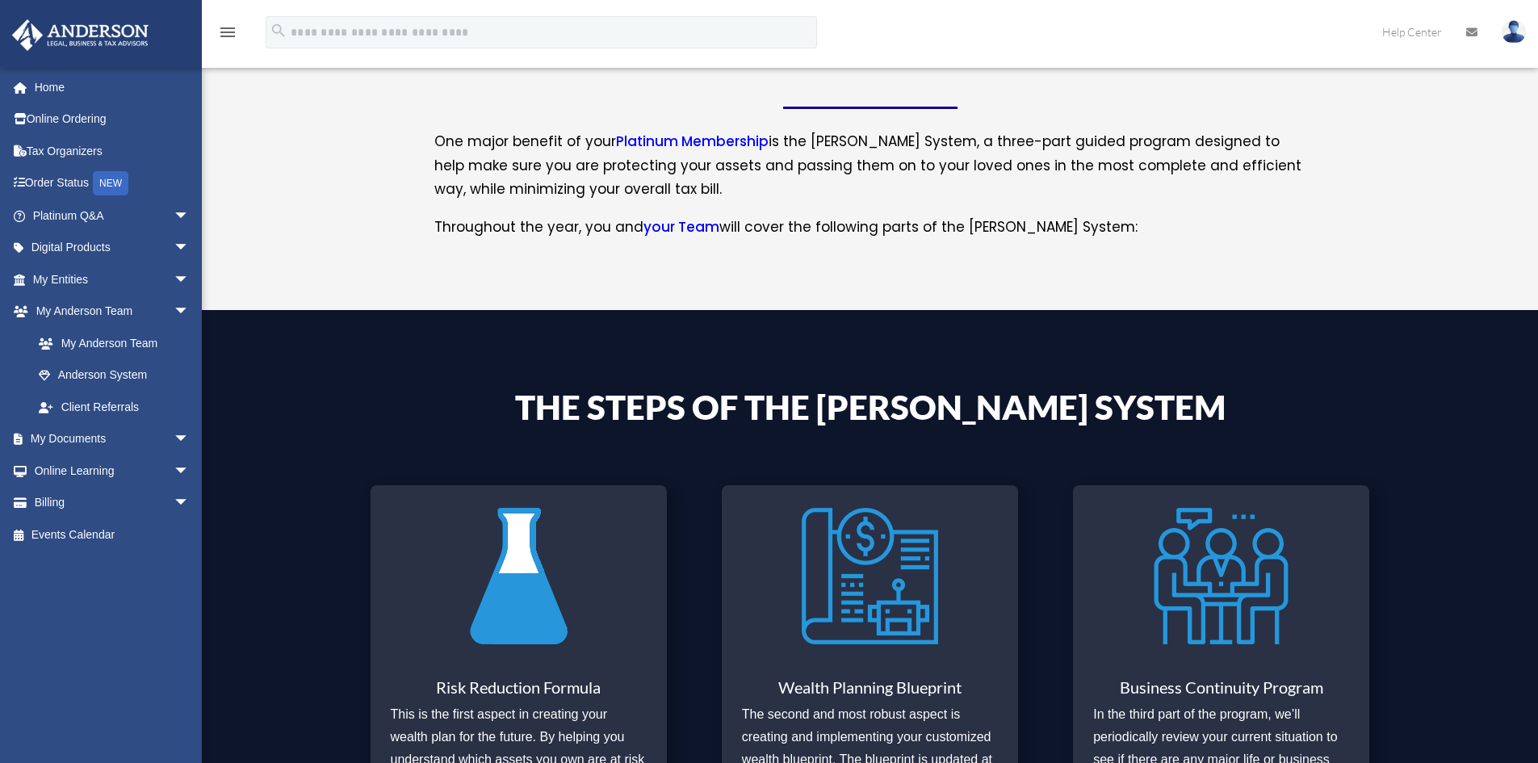
scroll to position [323, 0]
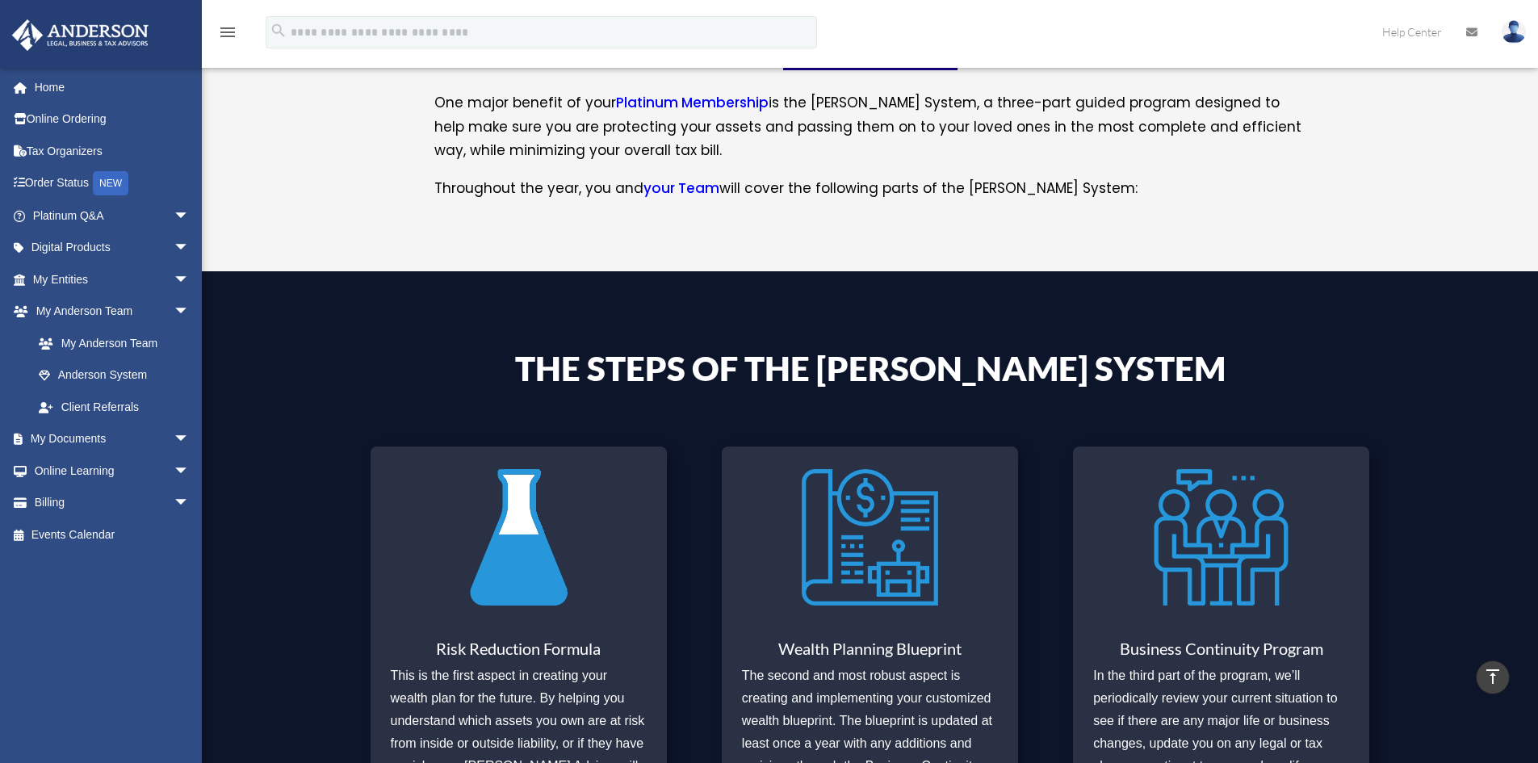
click at [484, 547] on img at bounding box center [518, 536] width 136 height 157
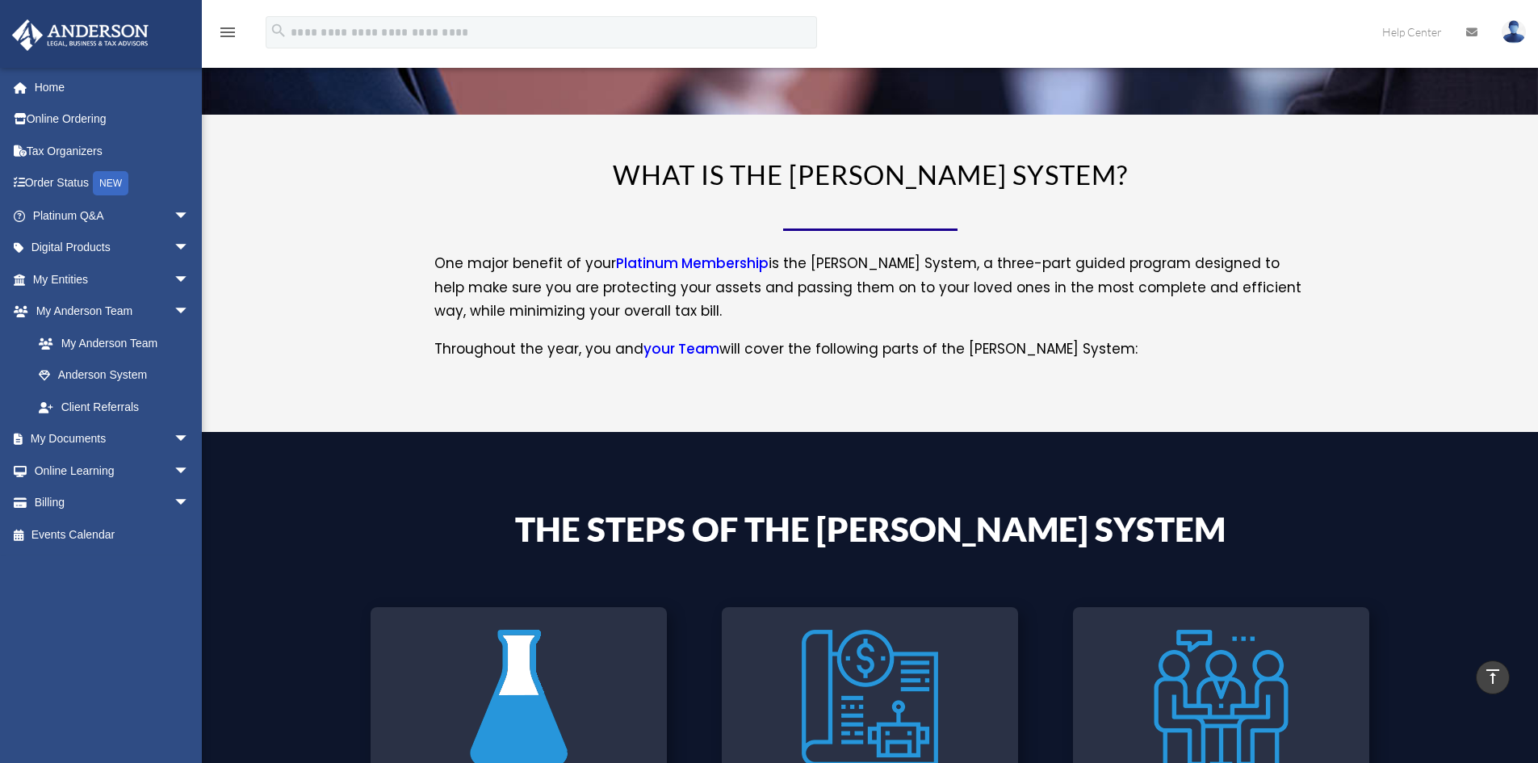
scroll to position [161, 0]
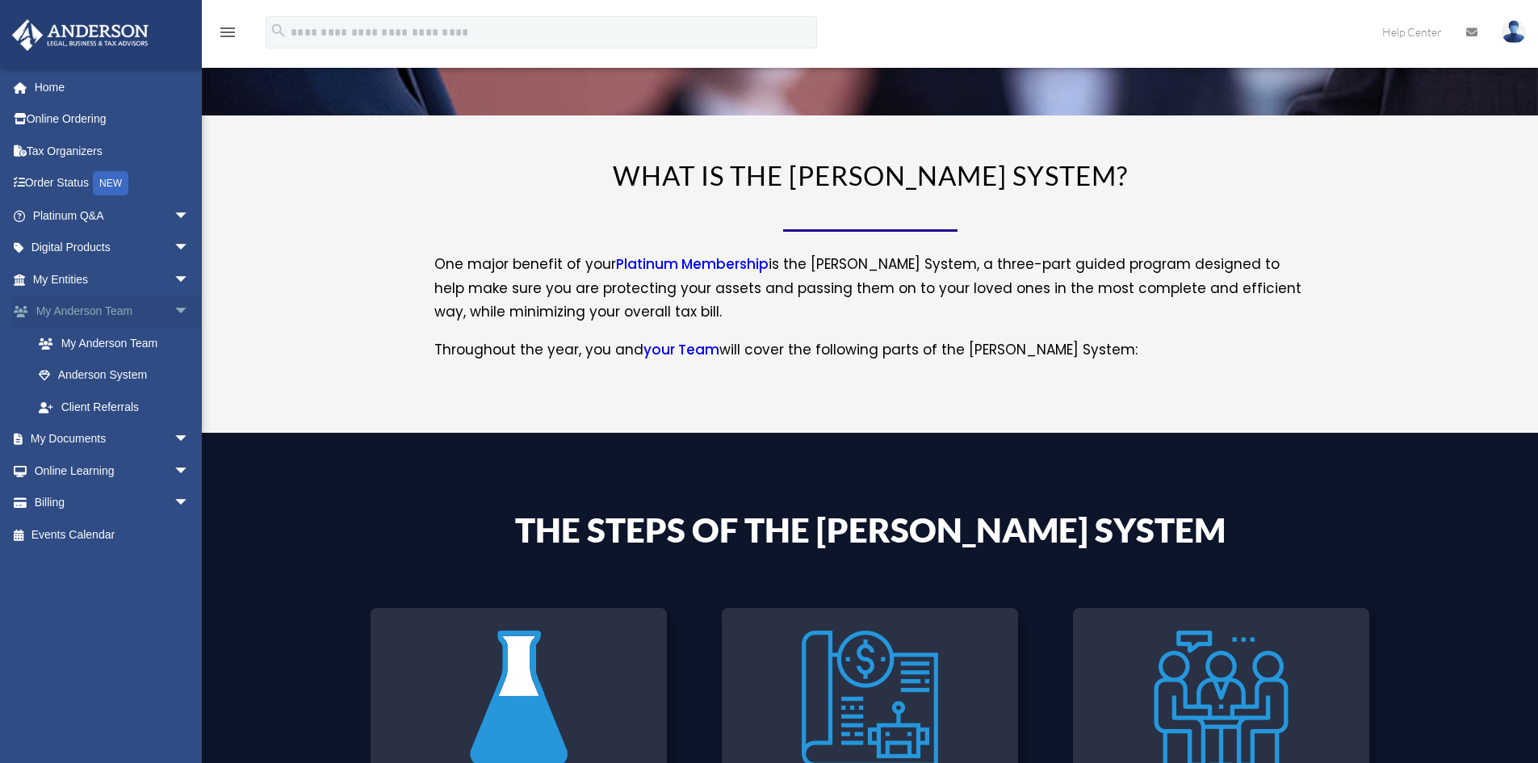
click at [174, 310] on span "arrow_drop_down" at bounding box center [190, 311] width 32 height 33
click at [174, 337] on span "arrow_drop_down" at bounding box center [190, 343] width 32 height 33
click at [176, 342] on span "arrow_drop_up" at bounding box center [190, 343] width 32 height 33
click at [174, 314] on span "arrow_drop_up" at bounding box center [190, 311] width 32 height 33
click at [115, 400] on link "Client Referrals" at bounding box center [118, 407] width 191 height 32
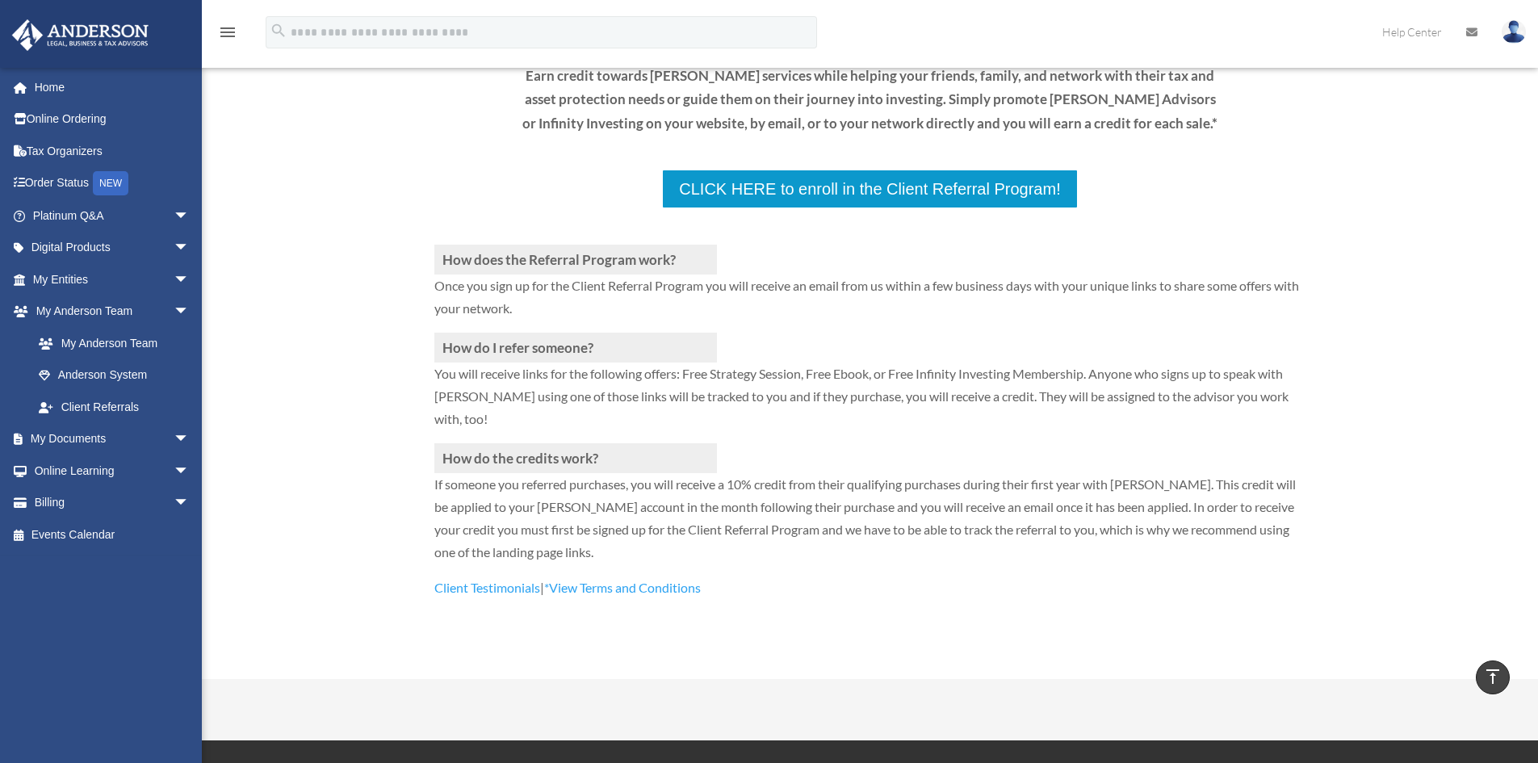
scroll to position [161, 0]
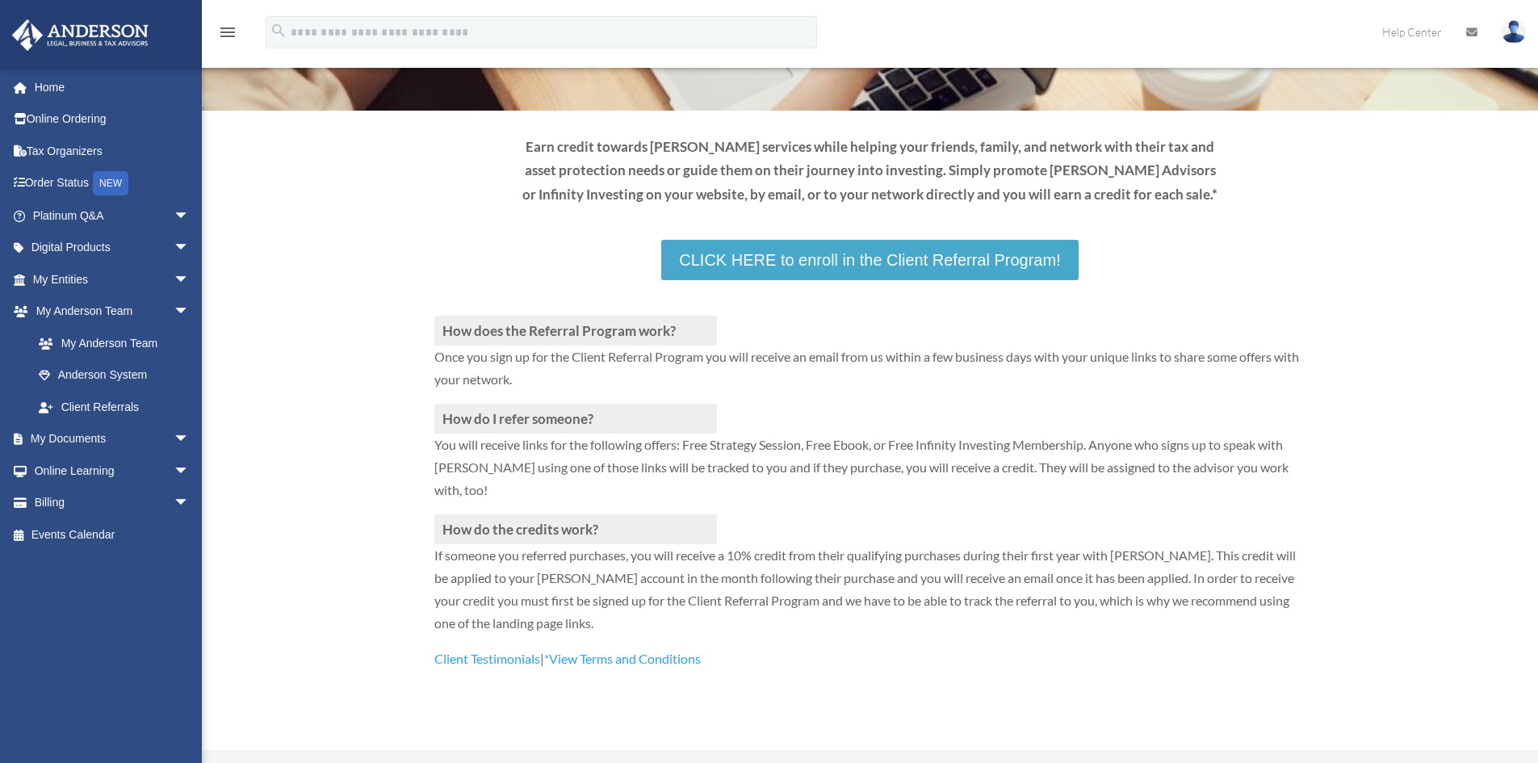
click at [798, 269] on link "CLICK HERE to enroll in the Client Referral Program!" at bounding box center [869, 260] width 417 height 40
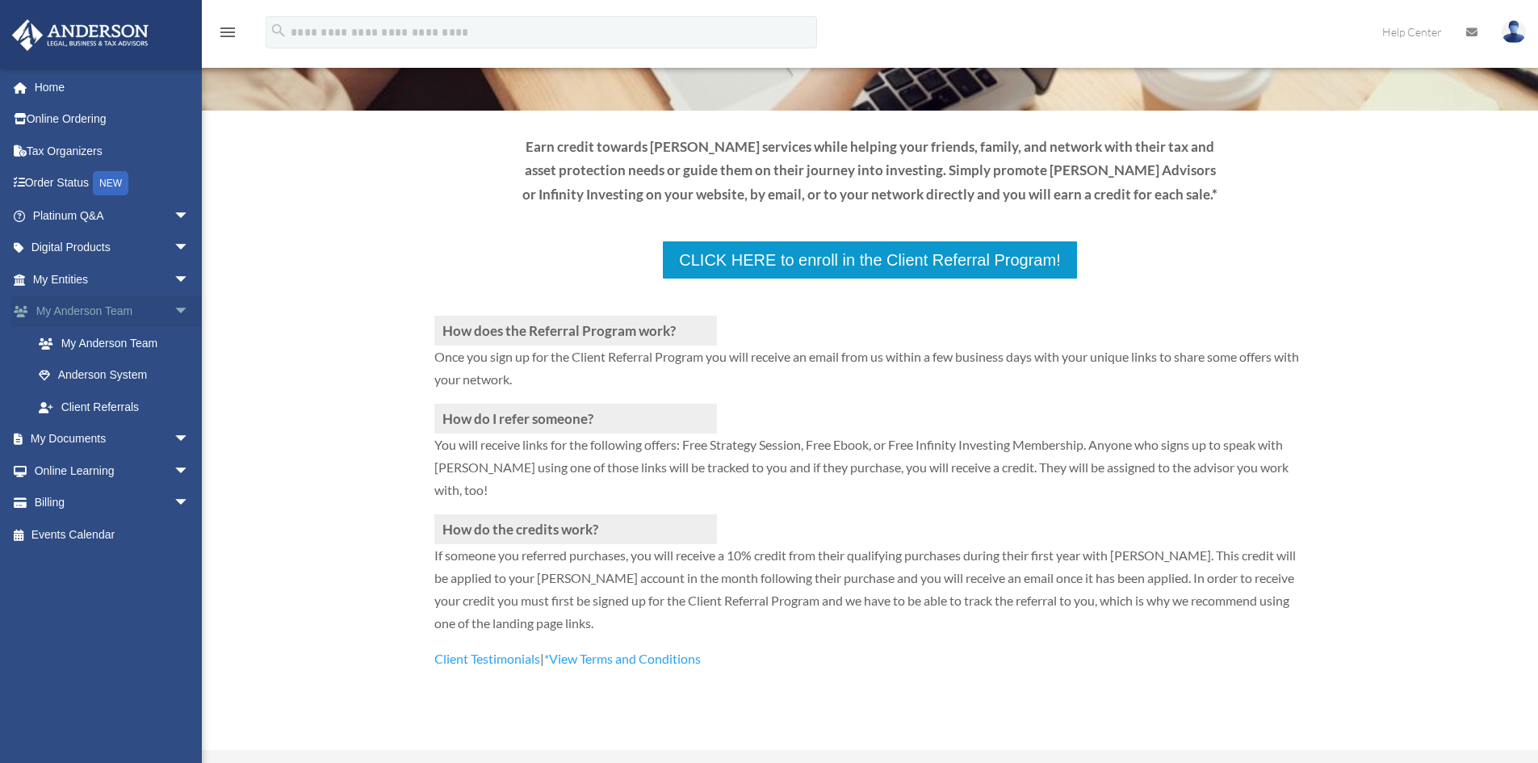
click at [174, 313] on span "arrow_drop_down" at bounding box center [190, 311] width 32 height 33
click at [174, 342] on span "arrow_drop_down" at bounding box center [190, 343] width 32 height 33
click at [117, 441] on link "Forms Library" at bounding box center [118, 439] width 191 height 32
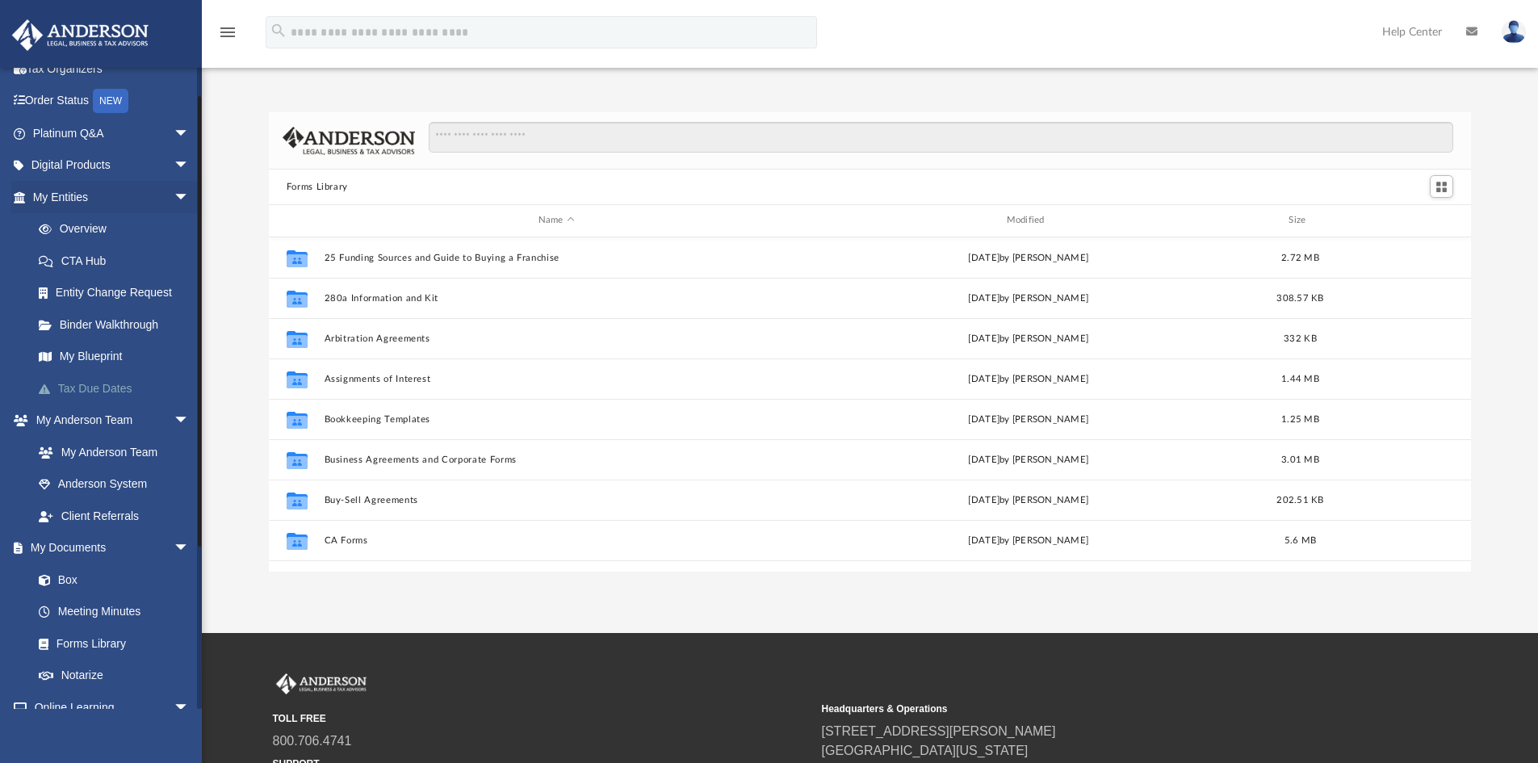
scroll to position [161, 0]
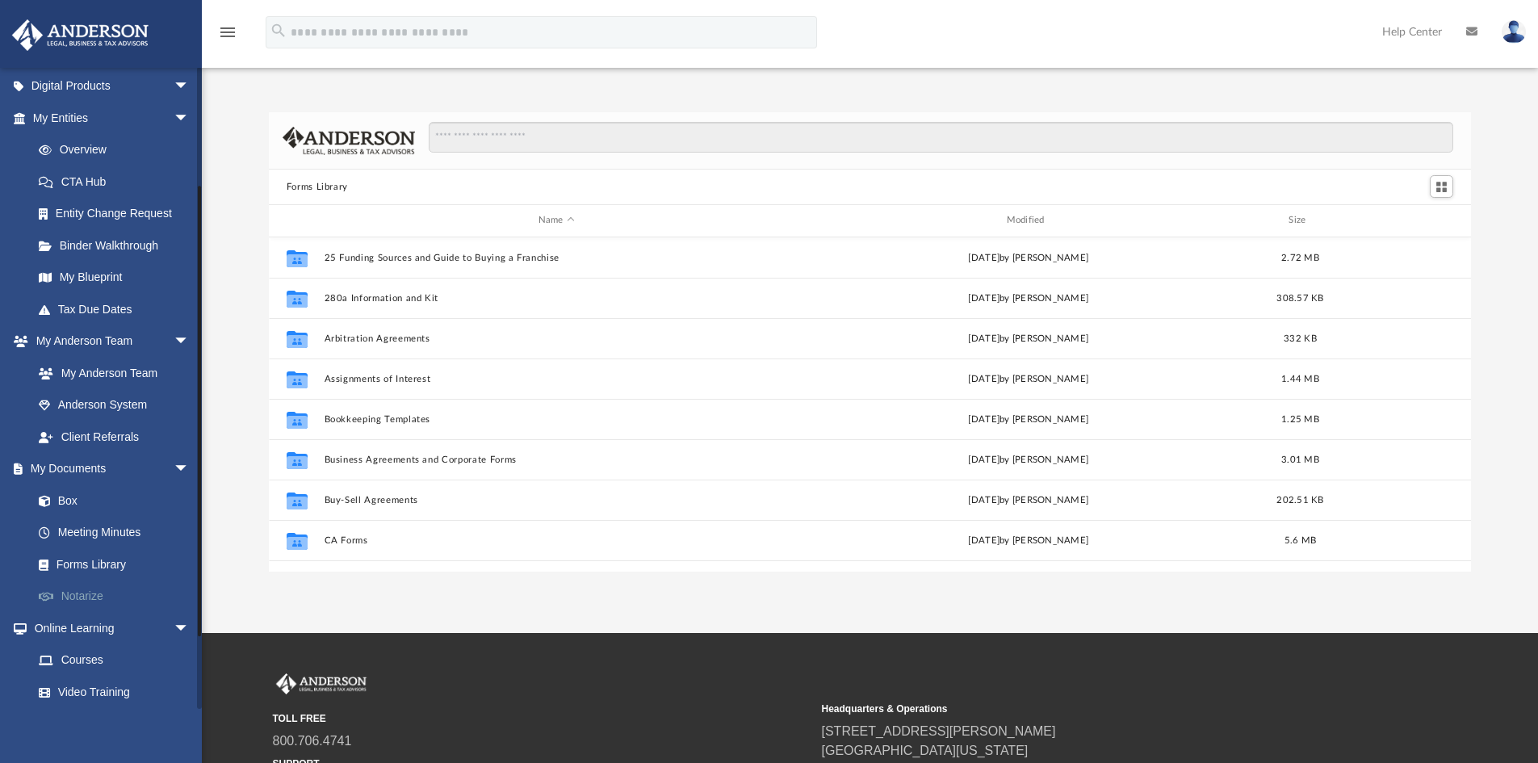
click at [77, 597] on link "Notarize" at bounding box center [118, 596] width 191 height 32
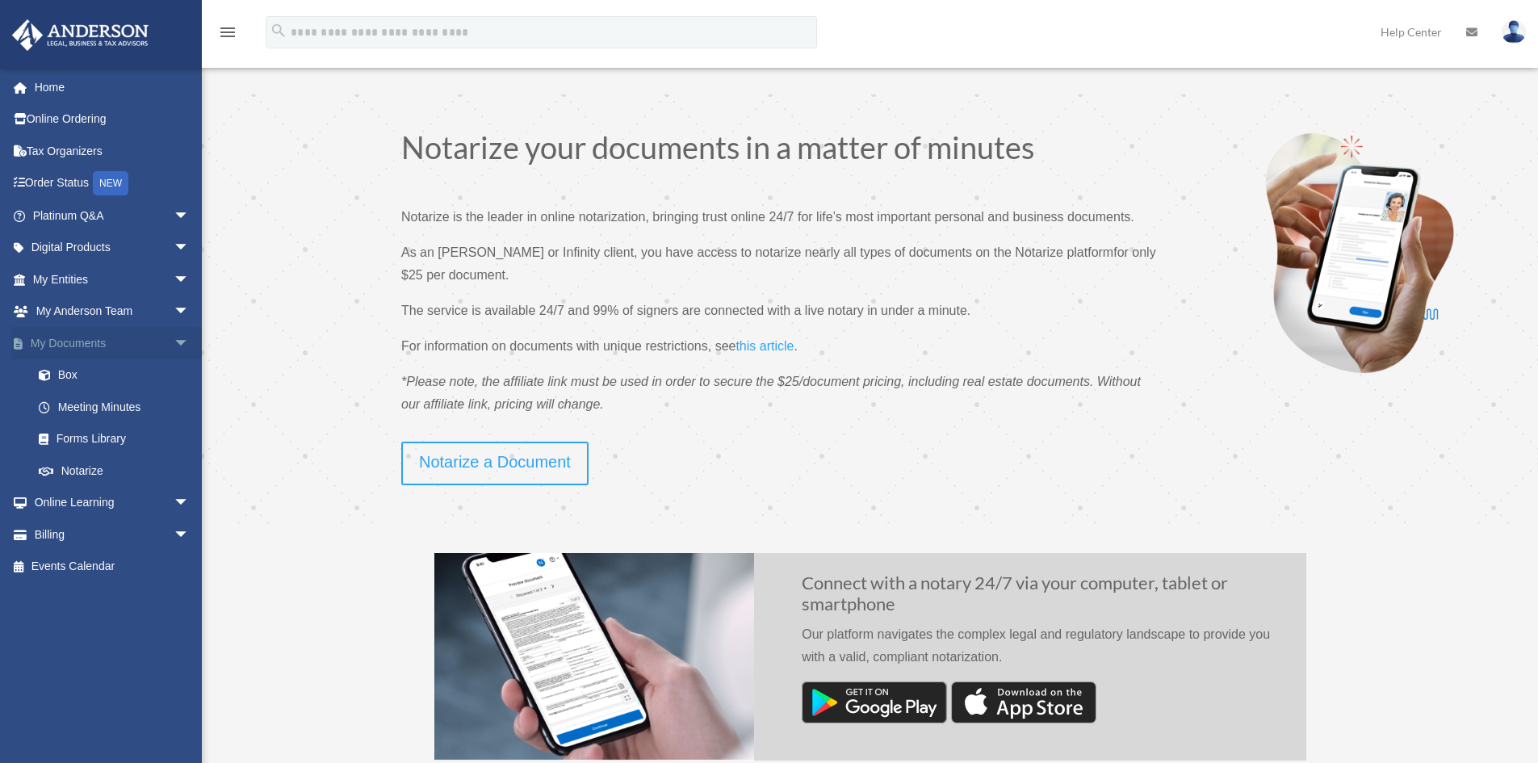
click at [174, 345] on span "arrow_drop_down" at bounding box center [190, 343] width 32 height 33
click at [174, 371] on span "arrow_drop_down" at bounding box center [190, 375] width 32 height 33
click at [82, 400] on link "Courses" at bounding box center [118, 407] width 191 height 32
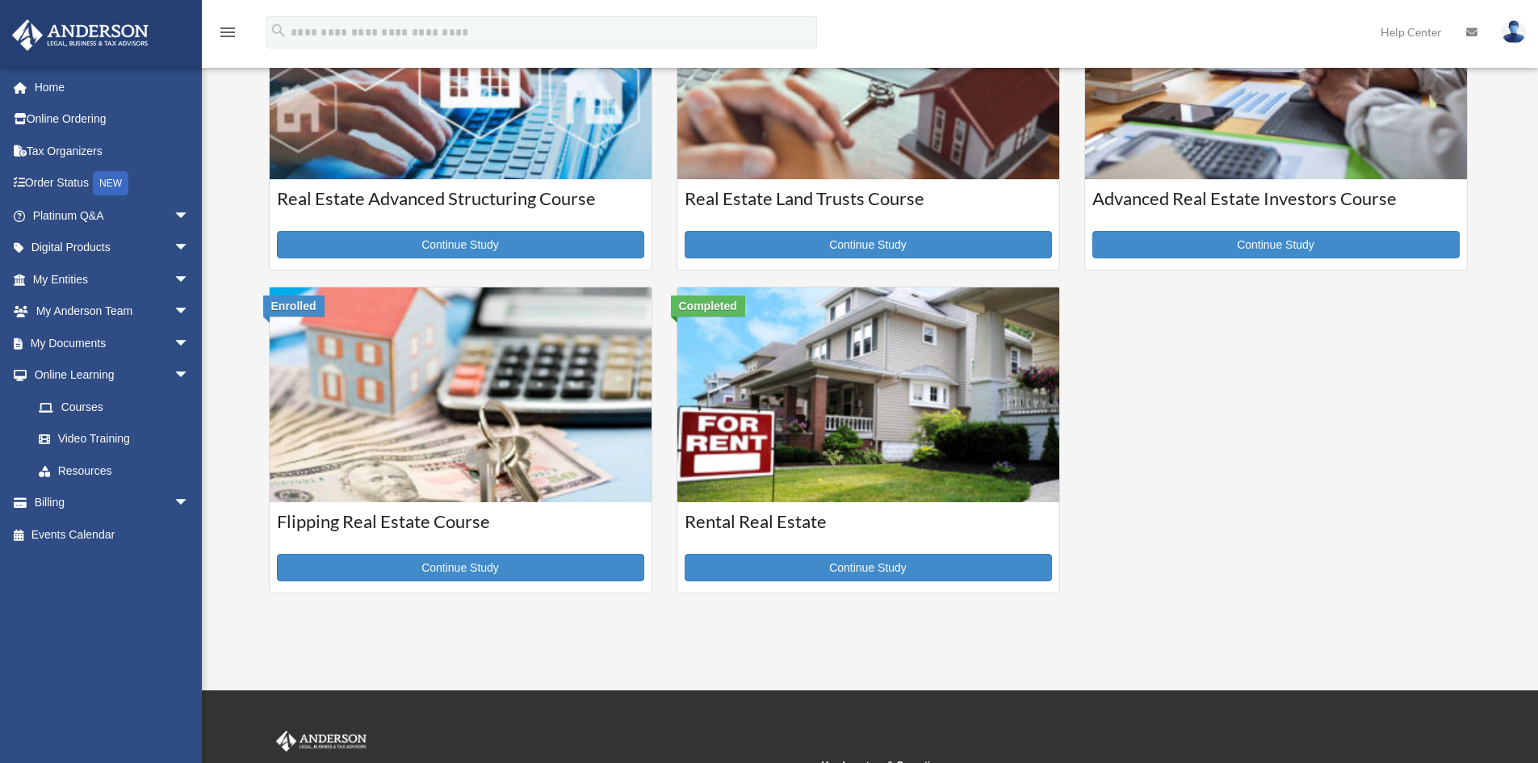
scroll to position [484, 0]
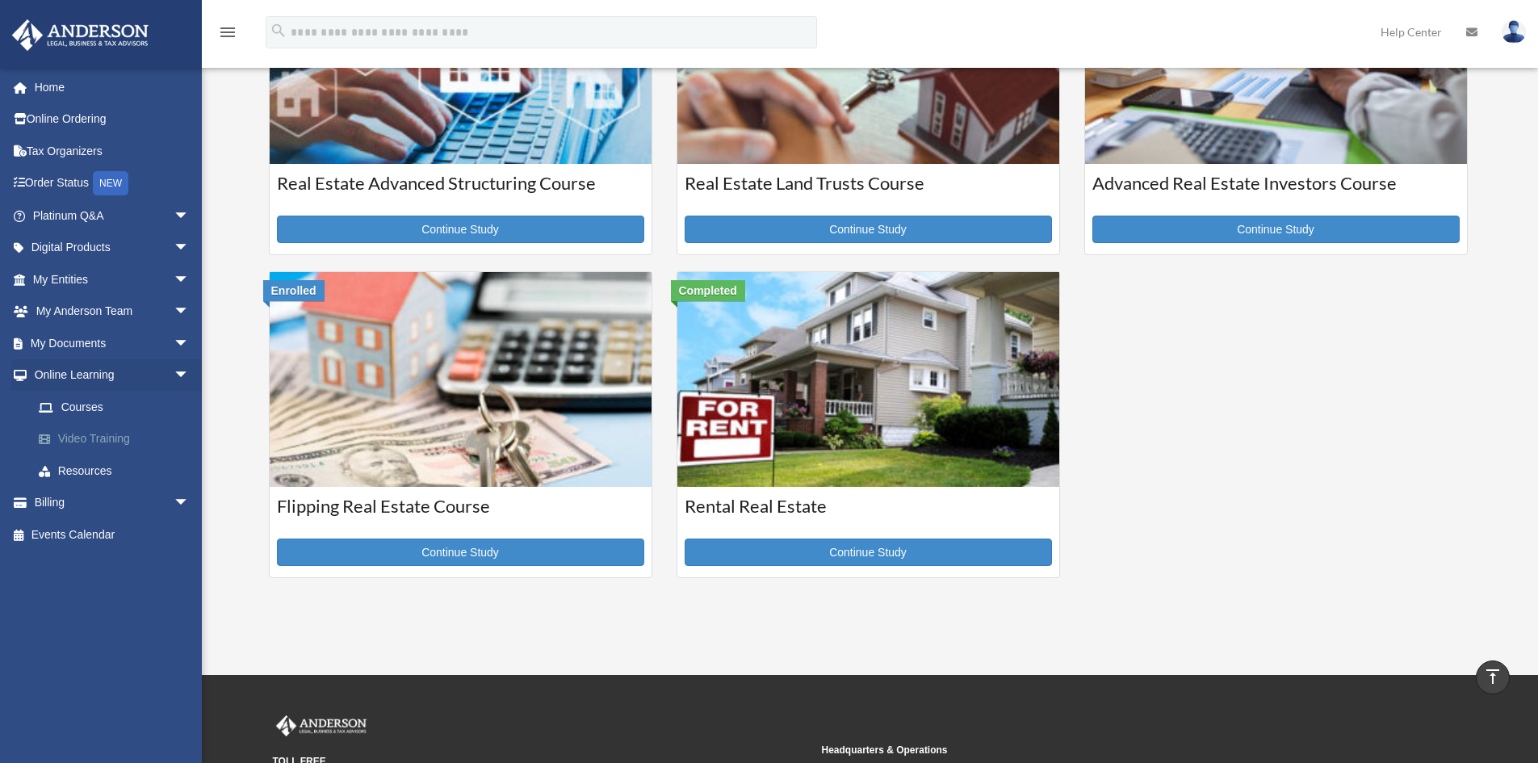
click at [116, 434] on link "Video Training" at bounding box center [118, 439] width 191 height 32
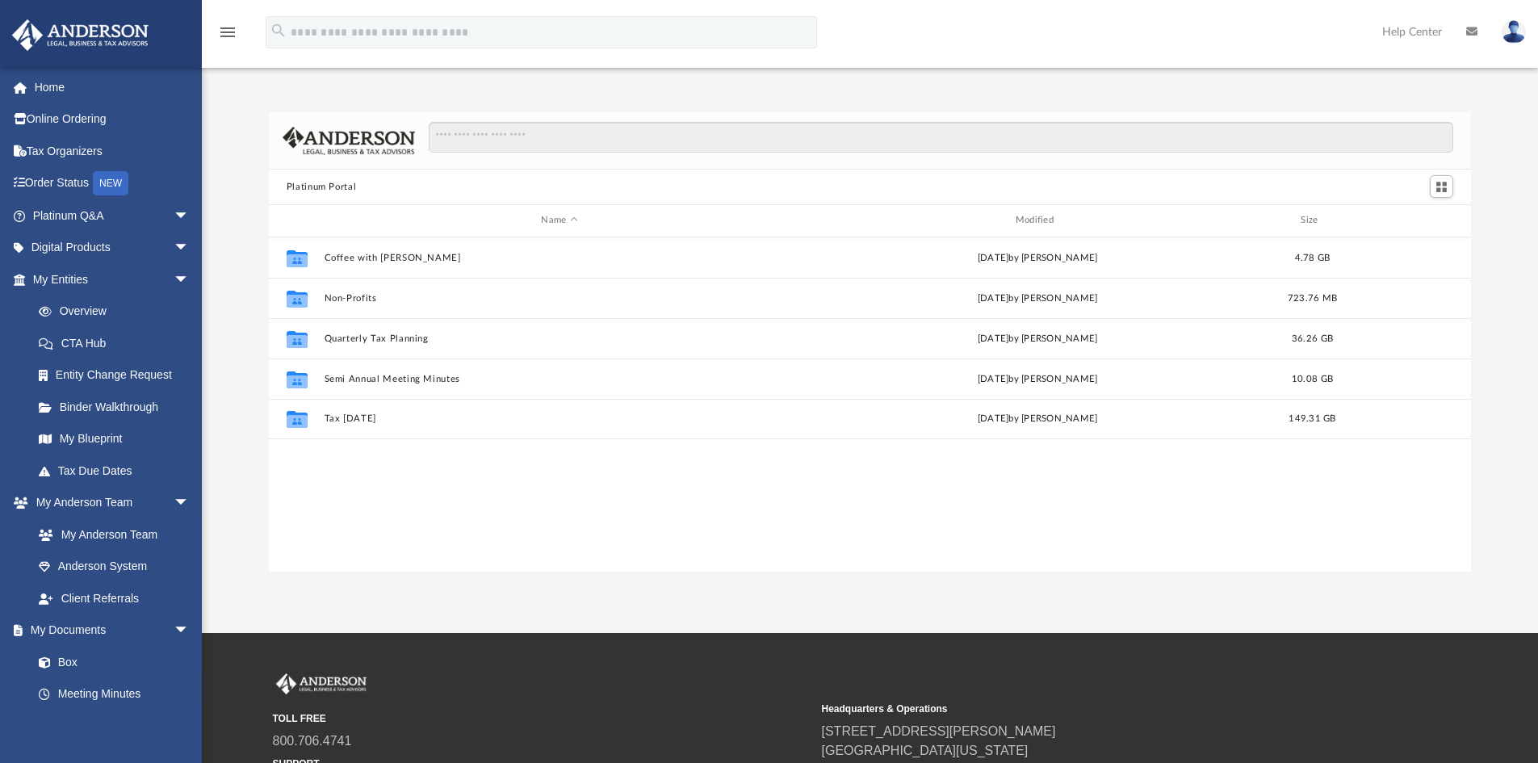
scroll to position [355, 1190]
click at [178, 278] on span "arrow_drop_down" at bounding box center [190, 279] width 32 height 33
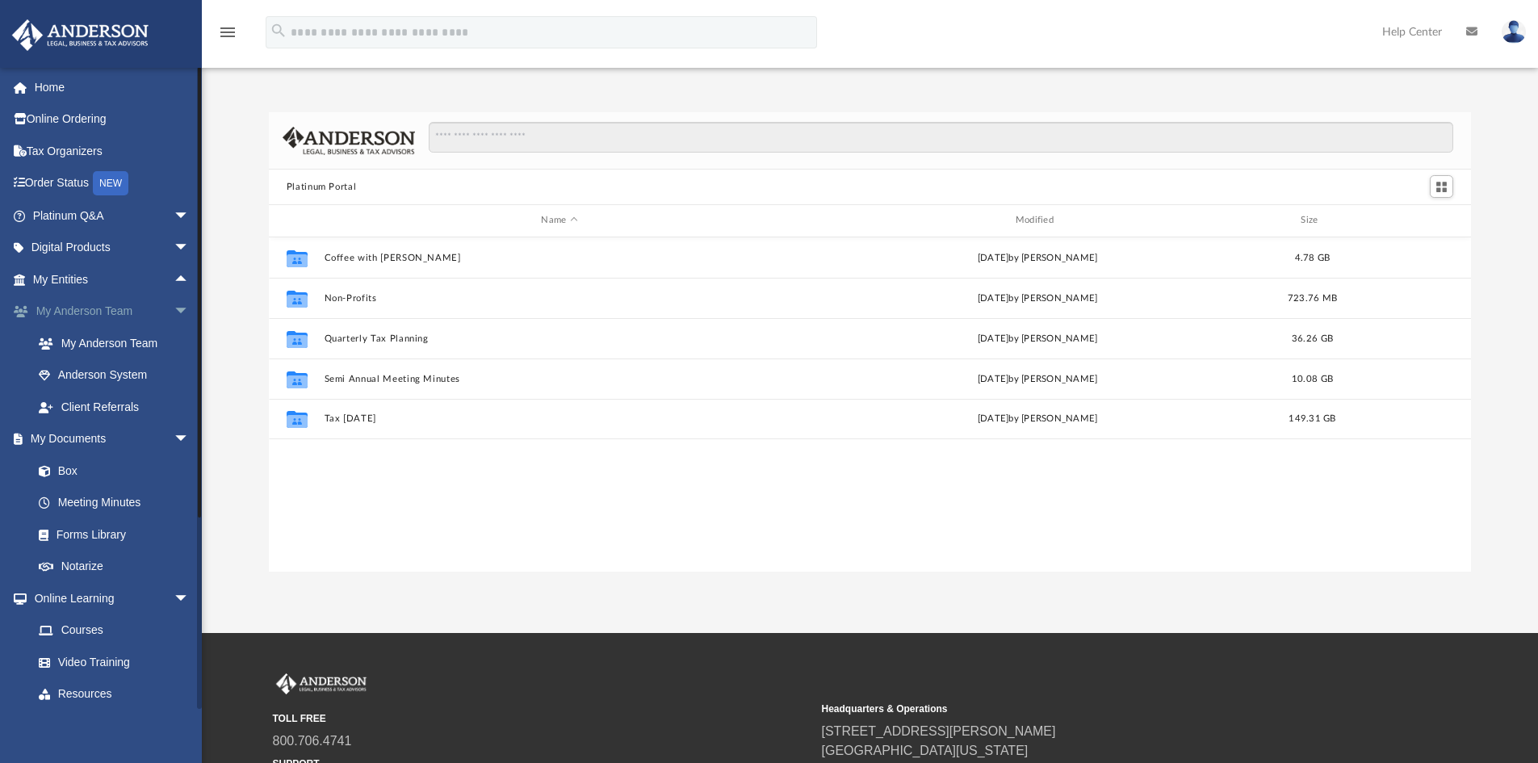
click at [174, 312] on span "arrow_drop_down" at bounding box center [190, 311] width 32 height 33
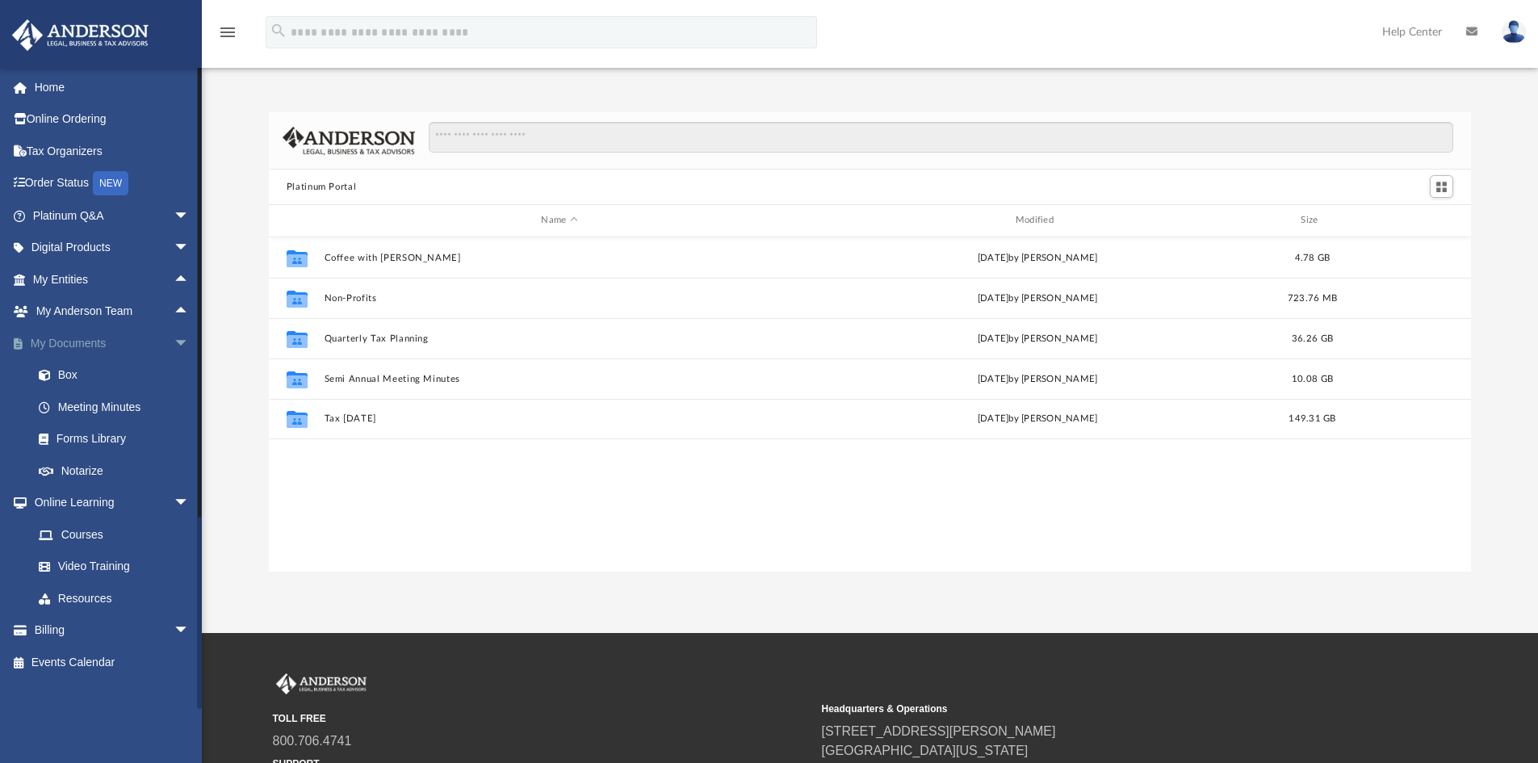
click at [174, 347] on span "arrow_drop_down" at bounding box center [190, 343] width 32 height 33
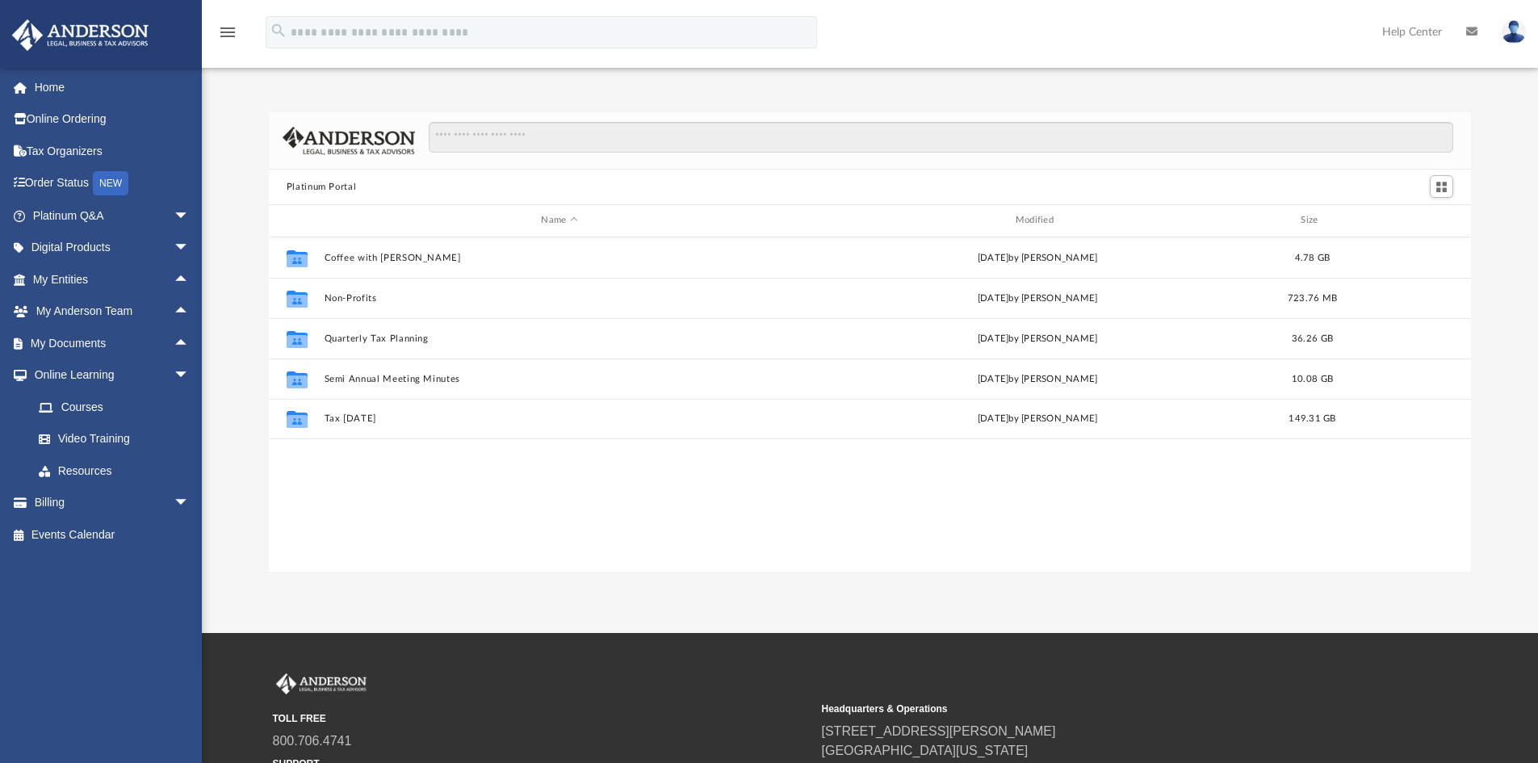
click at [325, 106] on div "Platinum Portal Name Modified Size Collaborated Folder Coffee with [PERSON_NAME…" at bounding box center [870, 324] width 1336 height 493
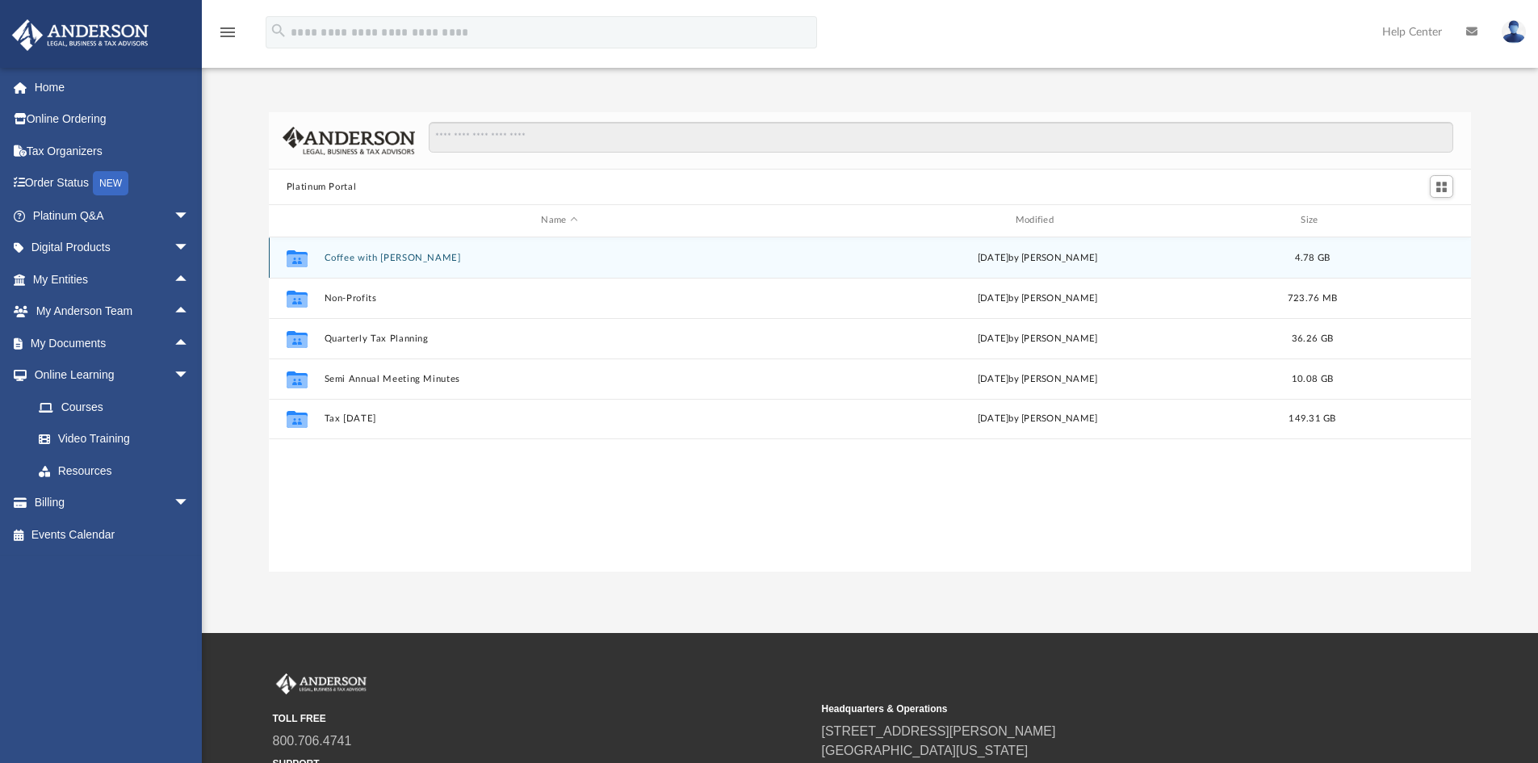
click at [336, 270] on div "Collaborated Folder Coffee with [PERSON_NAME][DATE] by [PERSON_NAME] 4.78 GB" at bounding box center [870, 257] width 1203 height 40
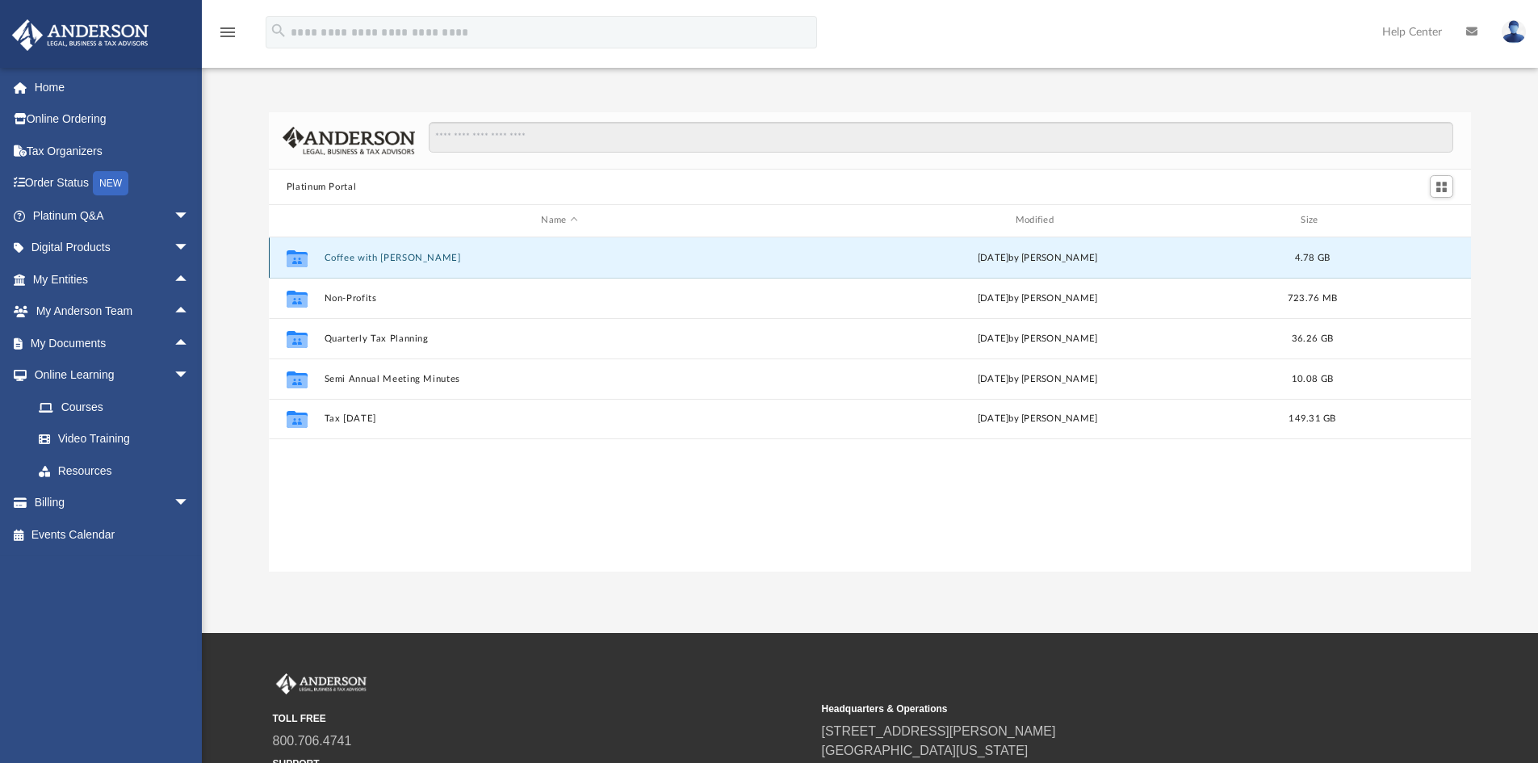
click at [336, 265] on div "Collaborated Folder Coffee with [PERSON_NAME][DATE] by [PERSON_NAME] 4.78 GB" at bounding box center [870, 257] width 1203 height 40
click at [371, 261] on button "Coffee with [PERSON_NAME]" at bounding box center [559, 258] width 471 height 10
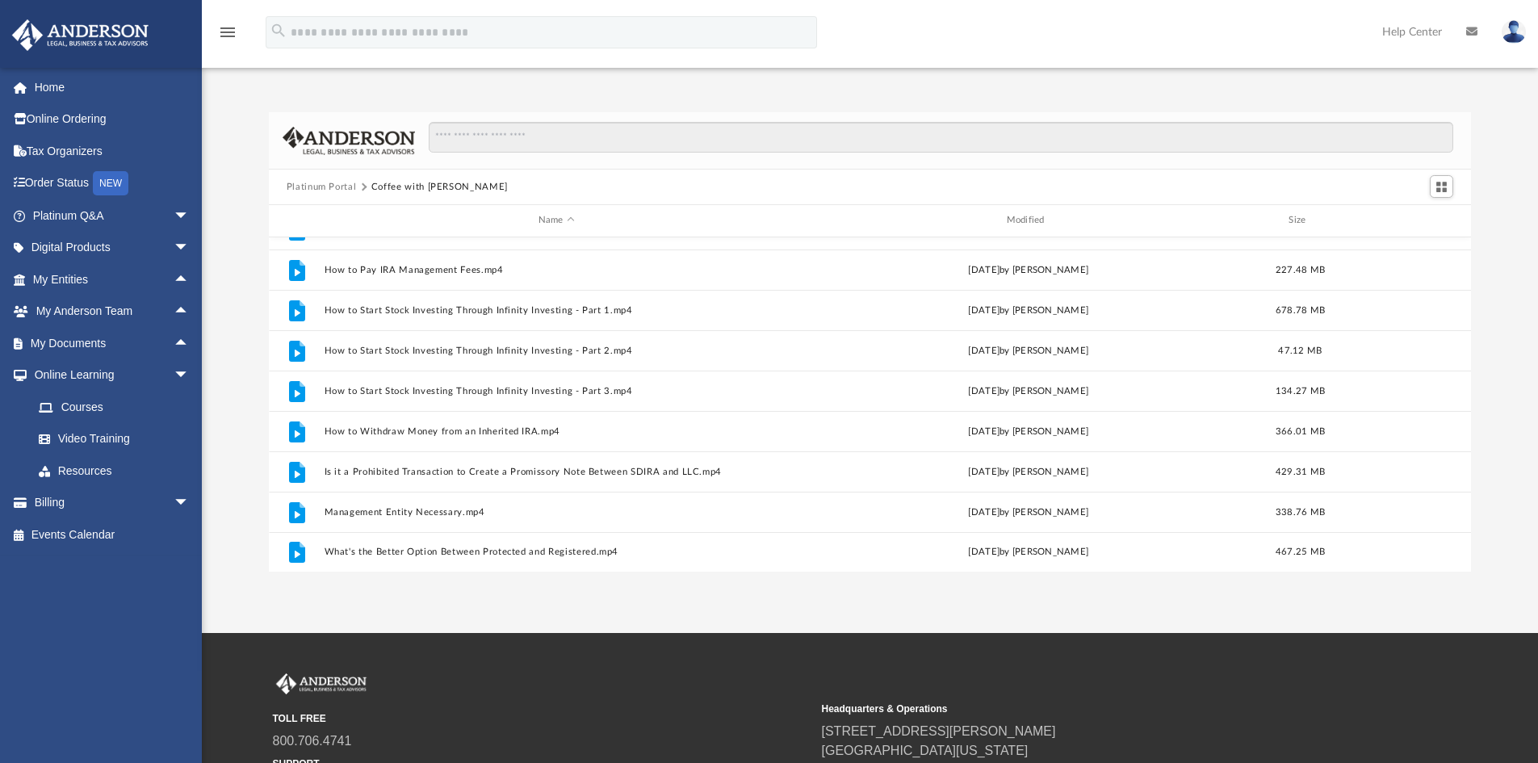
scroll to position [312, 0]
click at [313, 193] on button "Platinum Portal" at bounding box center [322, 187] width 70 height 15
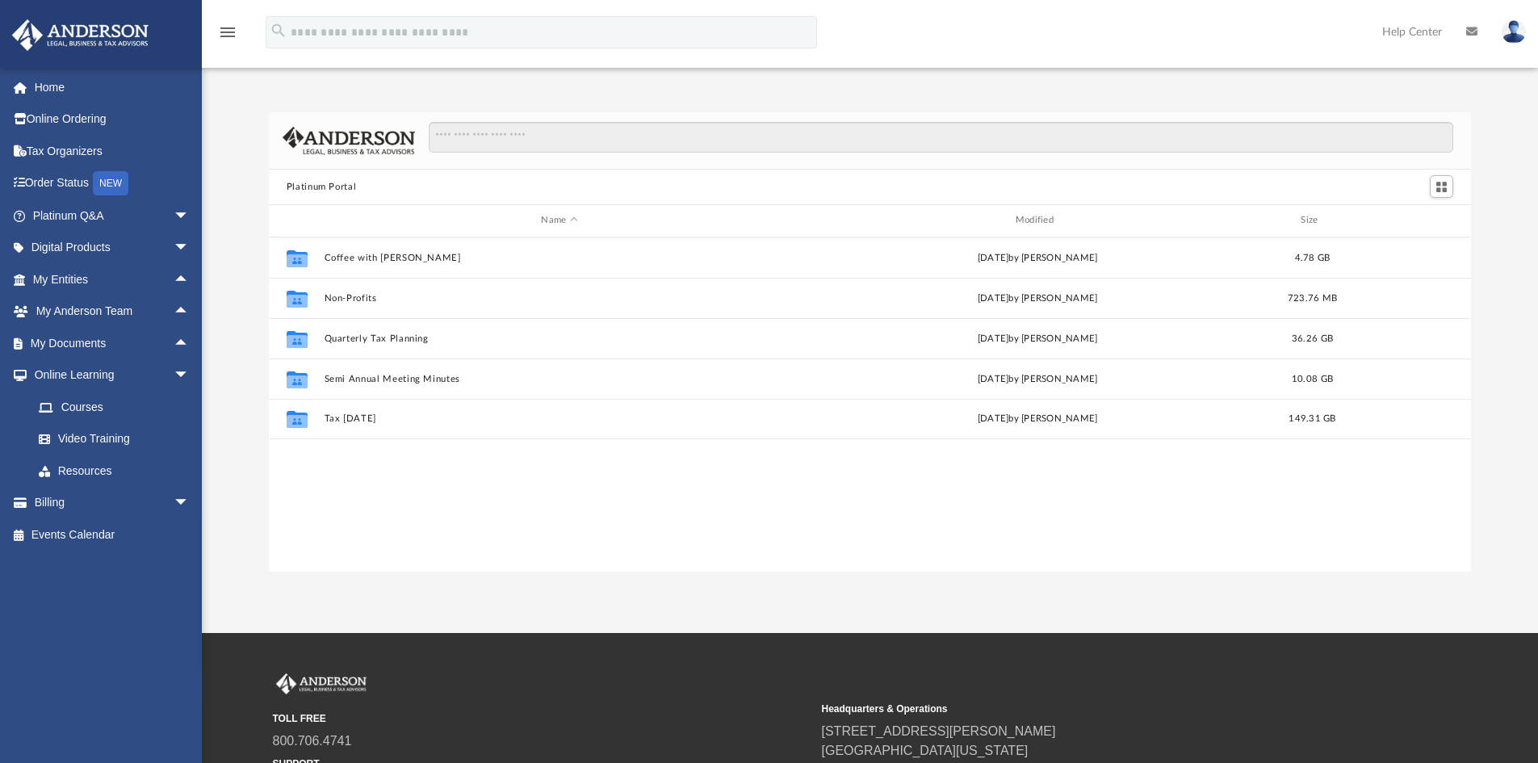
scroll to position [0, 0]
click at [174, 371] on span "arrow_drop_down" at bounding box center [190, 375] width 32 height 33
